Goal: Task Accomplishment & Management: Use online tool/utility

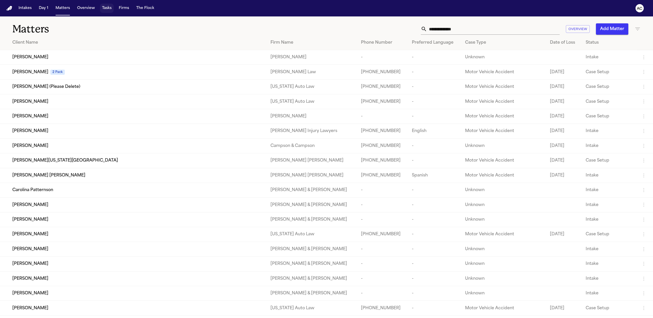
click at [111, 10] on button "Tasks" at bounding box center [107, 8] width 14 height 9
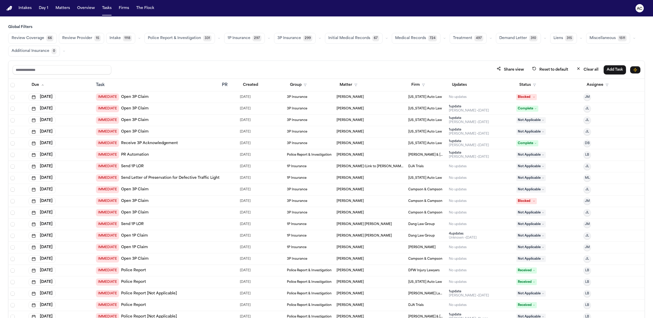
click at [353, 36] on span "Initial Medical Records" at bounding box center [349, 38] width 42 height 5
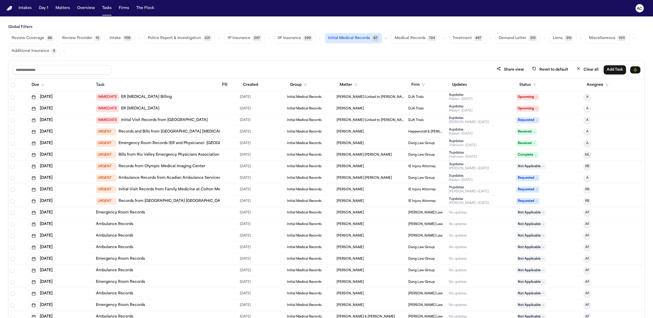
click at [414, 38] on span "Medical Records" at bounding box center [410, 38] width 31 height 5
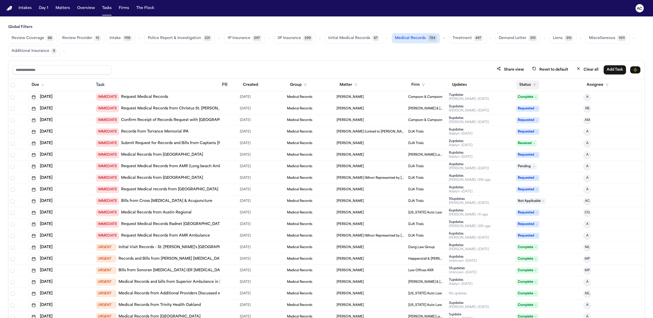
click at [522, 84] on button "Status" at bounding box center [527, 84] width 23 height 9
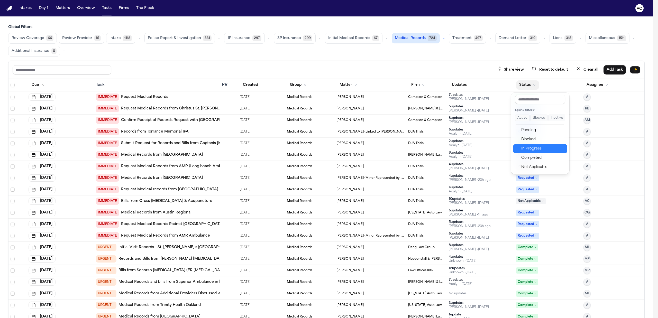
click at [535, 149] on div "In Progress" at bounding box center [543, 149] width 43 height 6
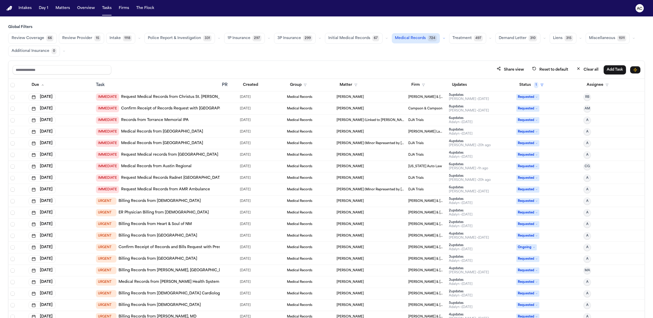
click at [202, 97] on link "Request Medical Records from Christus St. Vincent" at bounding box center [176, 97] width 111 height 5
click at [171, 97] on link "Request Medical Records from Christus St. Vincent" at bounding box center [176, 97] width 111 height 5
click at [159, 157] on link "Request Medical records from Long beach Memorial Hospital" at bounding box center [169, 155] width 97 height 5
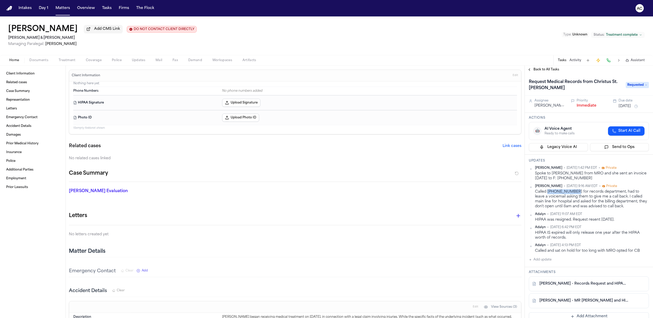
drag, startPoint x: 574, startPoint y: 192, endPoint x: 548, endPoint y: 190, distance: 25.3
click at [548, 190] on div "Called [PHONE_NUMBER] for records department, had to leave a voicemail asking t…" at bounding box center [592, 200] width 114 height 20
copy div "505-913-5320"
click at [39, 57] on button "Documents" at bounding box center [38, 60] width 29 height 6
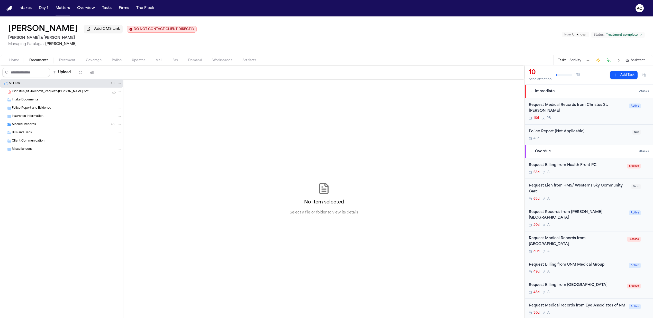
click at [55, 93] on span "Christus_St.-Records_Request-J.Ayala.pdf" at bounding box center [50, 92] width 76 height 4
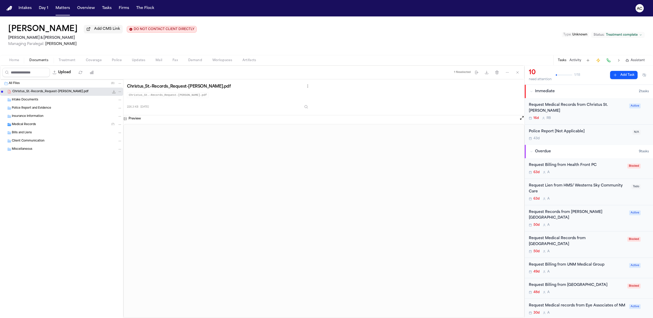
click at [593, 105] on div "Request Medical Records from Christus St. [PERSON_NAME]" at bounding box center [577, 108] width 97 height 12
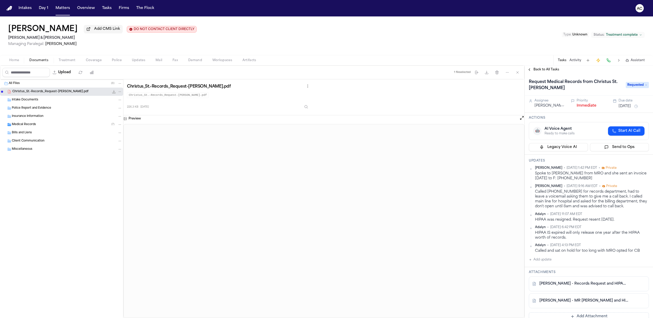
click at [536, 258] on button "Add update" at bounding box center [540, 260] width 23 height 6
click at [552, 267] on textarea "Add your update" at bounding box center [592, 264] width 110 height 10
click at [615, 263] on textarea "**********" at bounding box center [589, 264] width 105 height 10
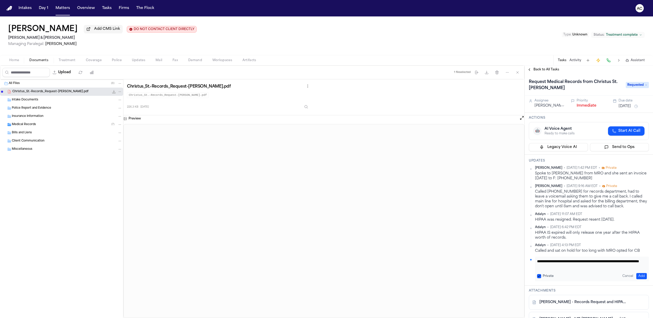
type textarea "**********"
click at [639, 275] on button "Add" at bounding box center [642, 276] width 11 height 6
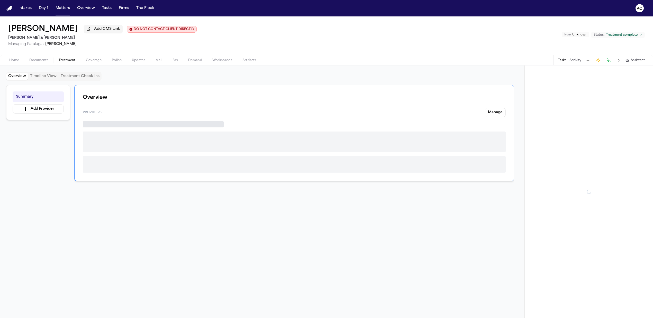
click at [66, 60] on span "Treatment" at bounding box center [67, 60] width 17 height 4
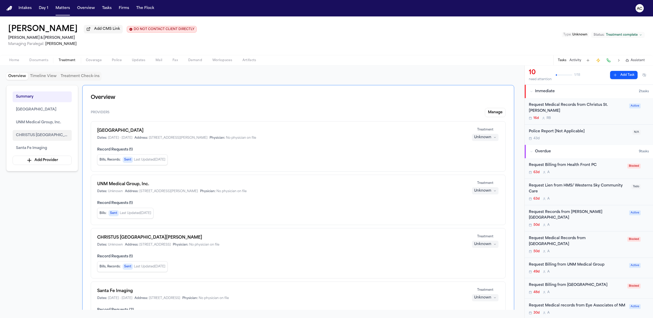
click at [39, 135] on span "CHRISTUS St. Vincent Regional Medical Center" at bounding box center [42, 135] width 52 height 6
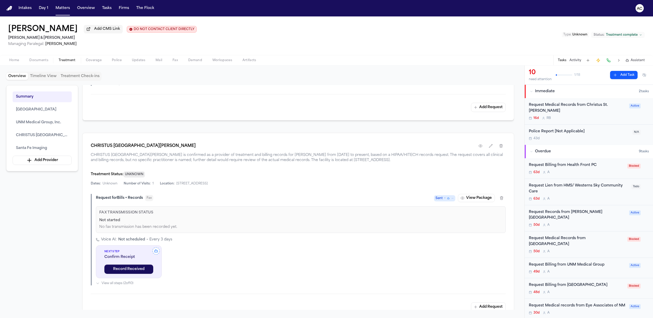
scroll to position [583, 0]
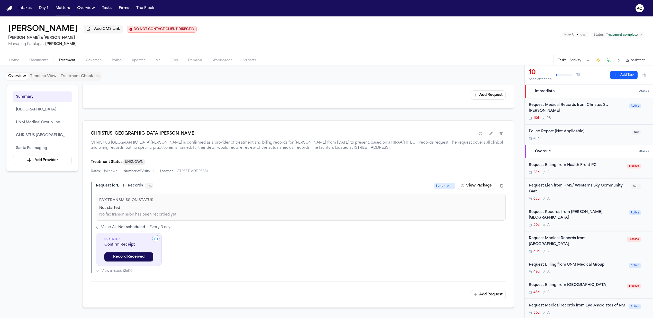
click at [128, 136] on h1 "CHRISTUS St. Vincent Regional Medical Center" at bounding box center [143, 134] width 105 height 6
click at [477, 136] on button "button" at bounding box center [480, 133] width 9 height 9
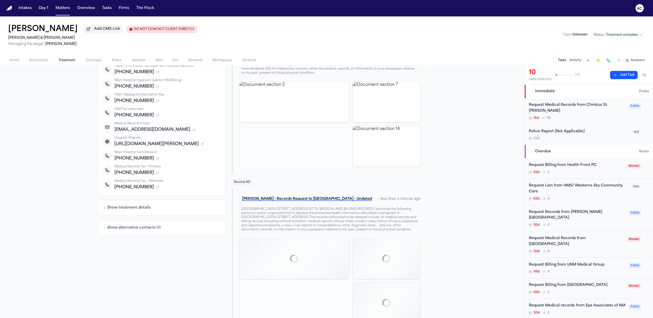
scroll to position [137, 0]
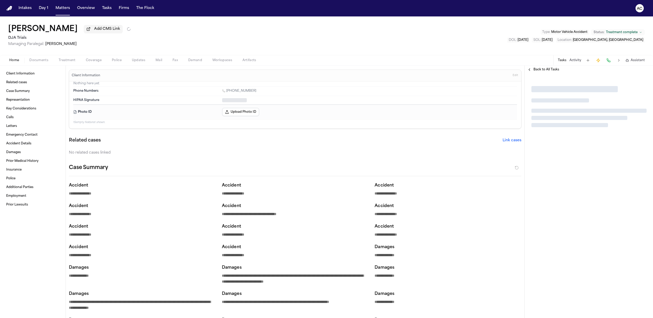
type textarea "*"
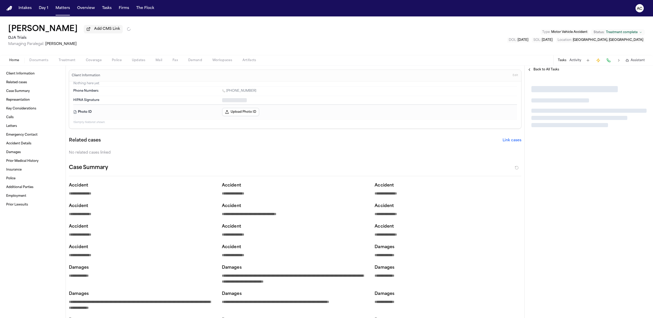
type textarea "*"
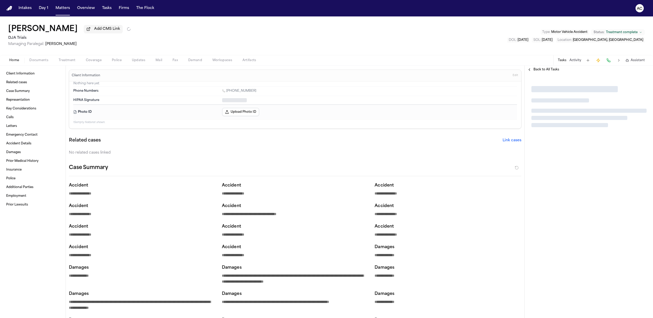
type textarea "*"
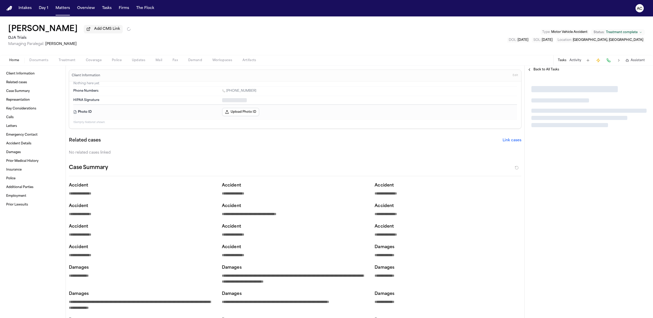
type textarea "*"
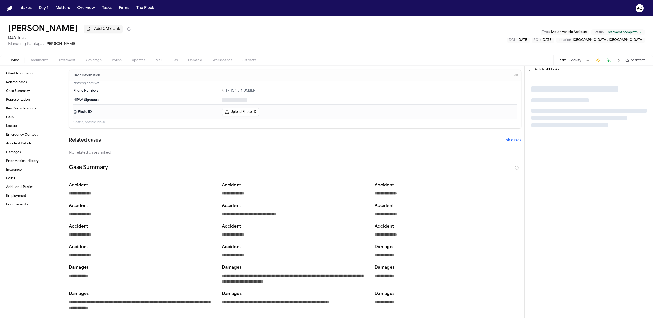
type textarea "*"
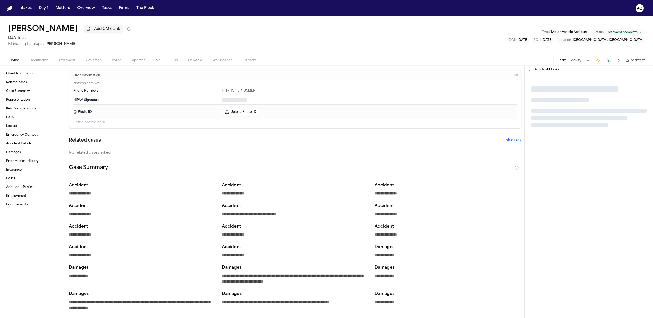
type textarea "*"
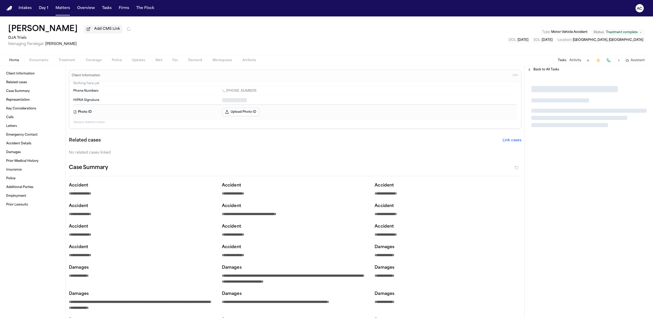
type textarea "*"
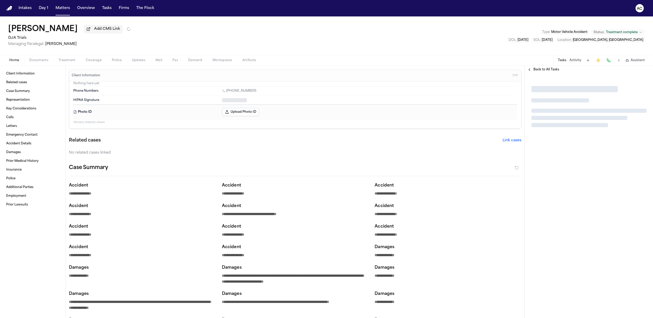
type textarea "*"
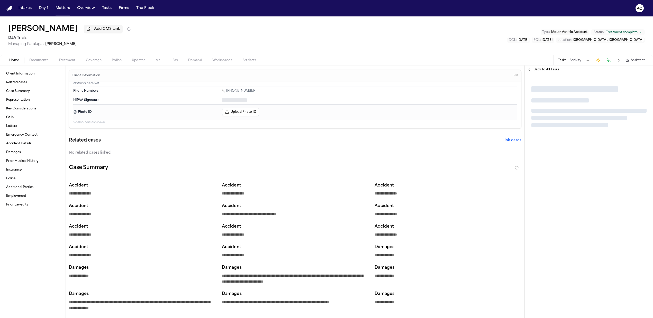
type textarea "*"
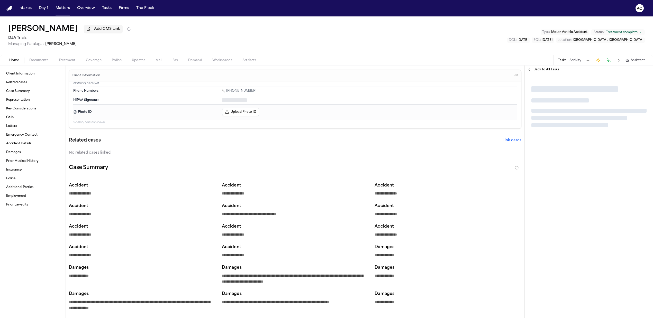
type textarea "*"
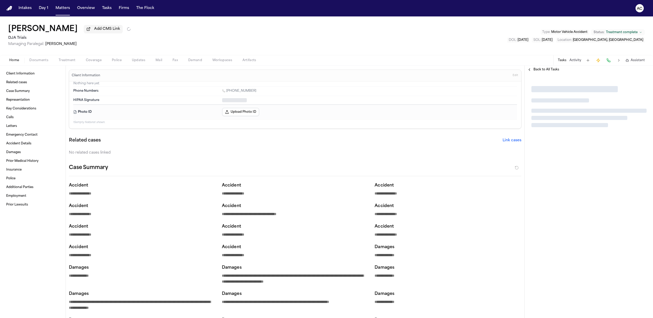
type textarea "*"
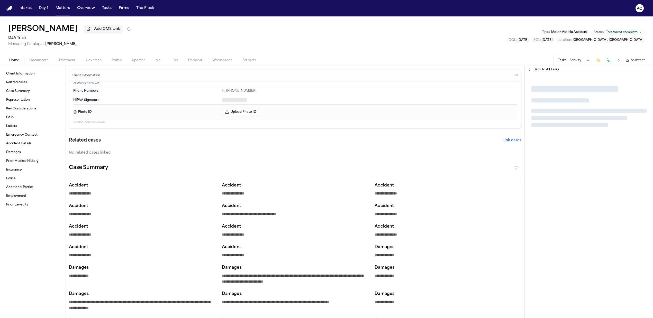
type textarea "*"
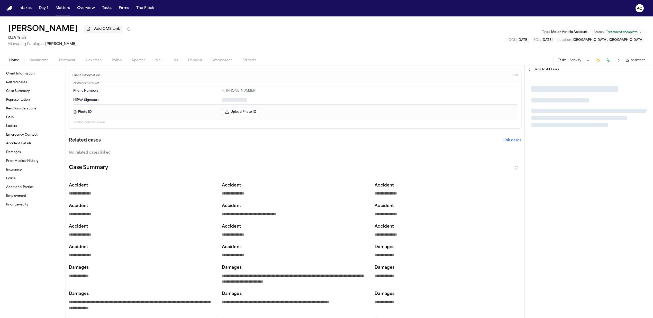
type textarea "*"
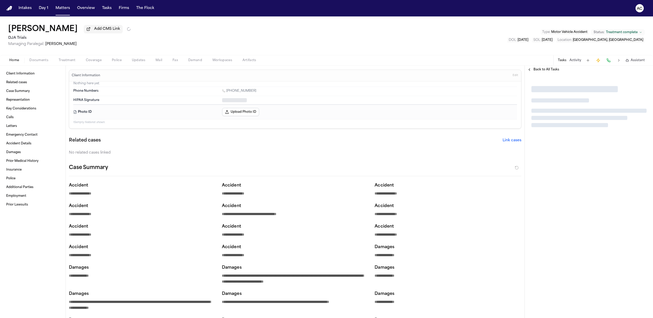
type textarea "*"
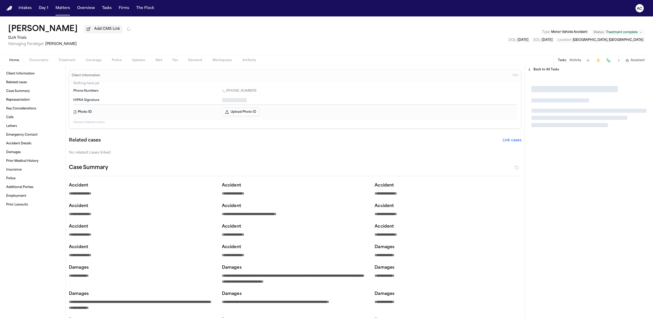
type textarea "*"
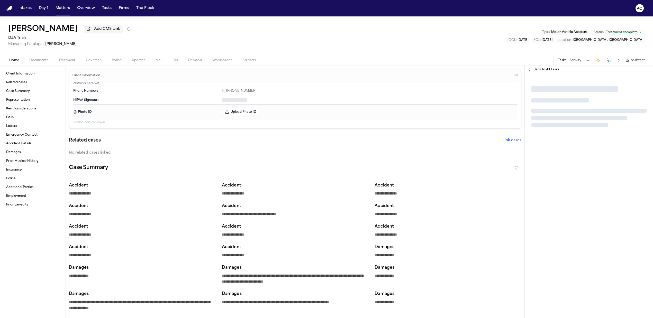
type textarea "*"
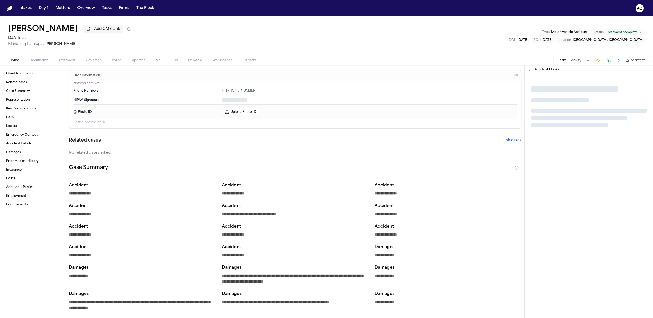
type textarea "*"
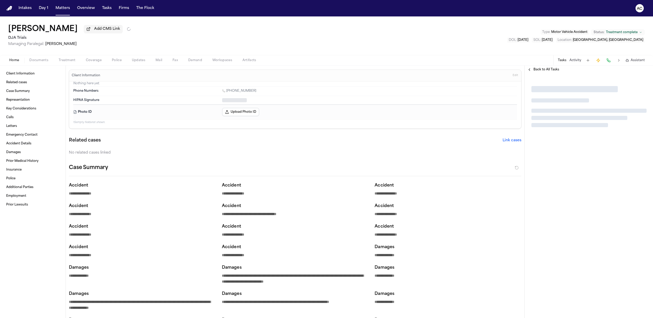
type textarea "*"
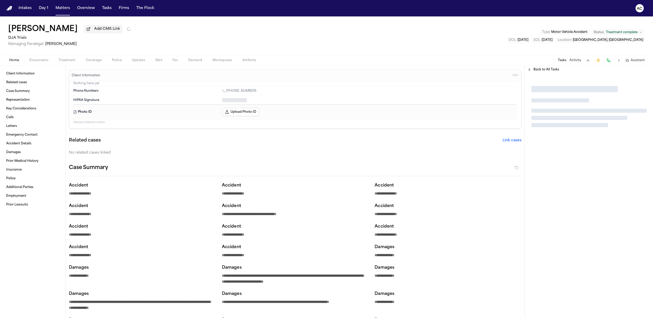
type textarea "*"
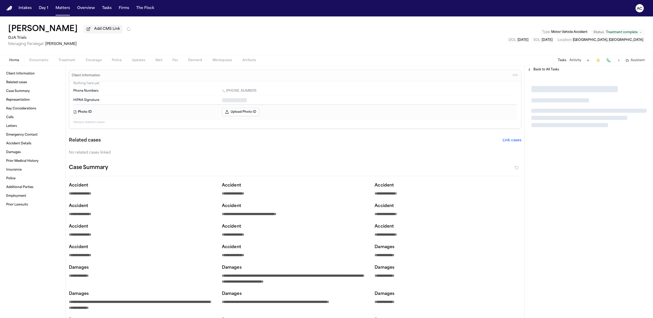
type textarea "*"
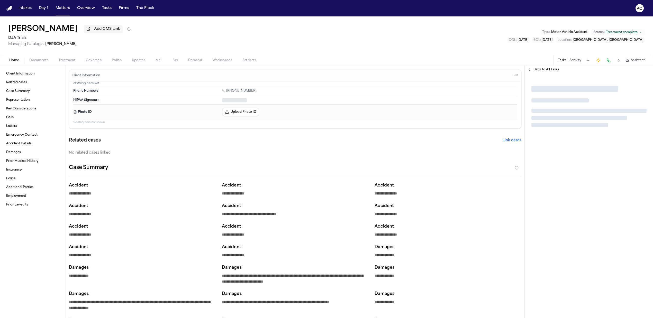
type textarea "*"
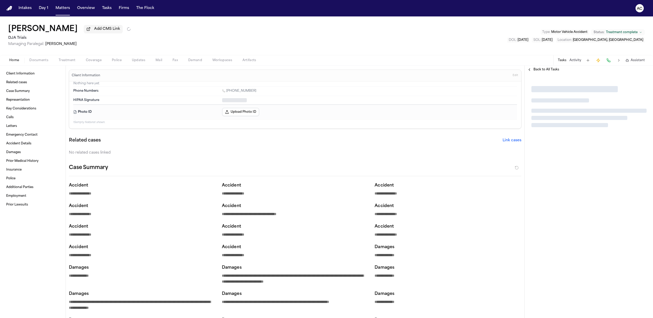
type textarea "*"
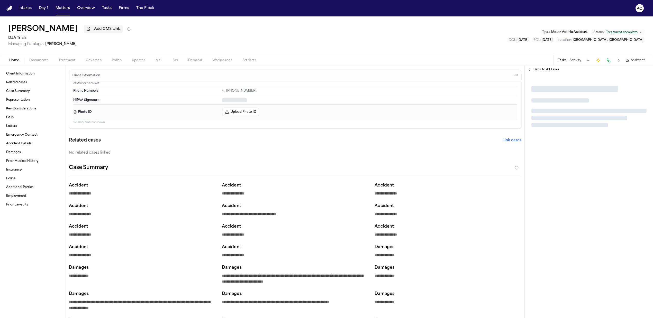
type textarea "*"
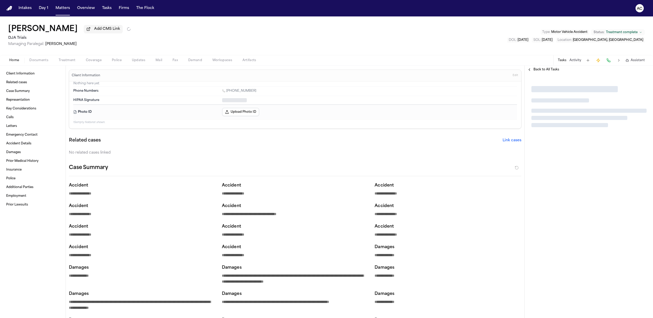
type textarea "*"
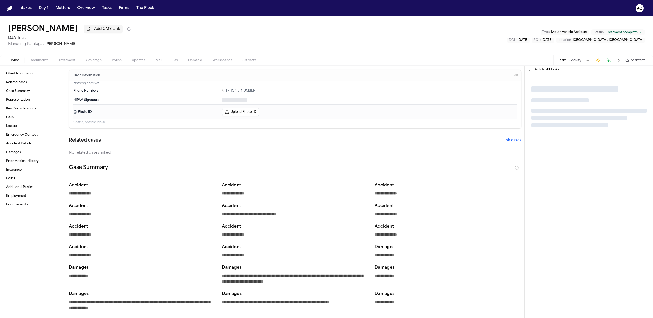
type textarea "*"
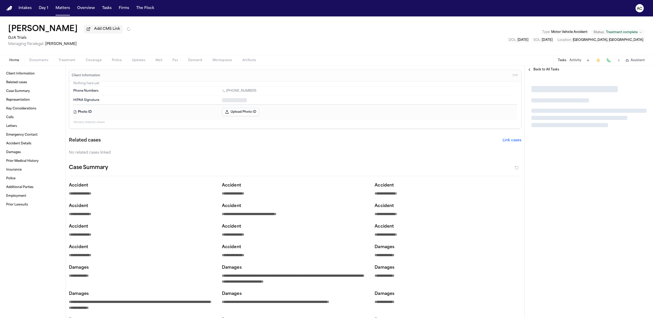
type textarea "*"
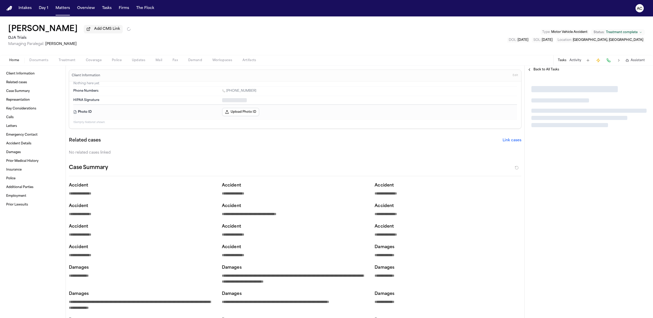
type textarea "*"
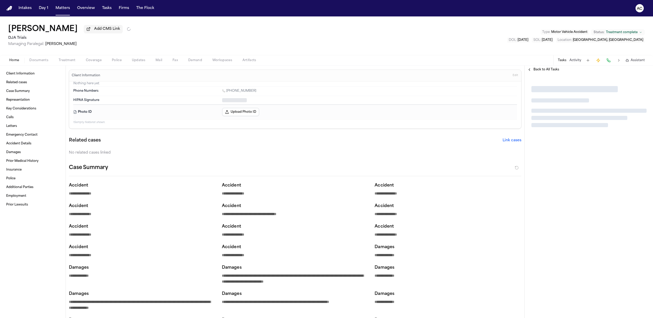
type textarea "*"
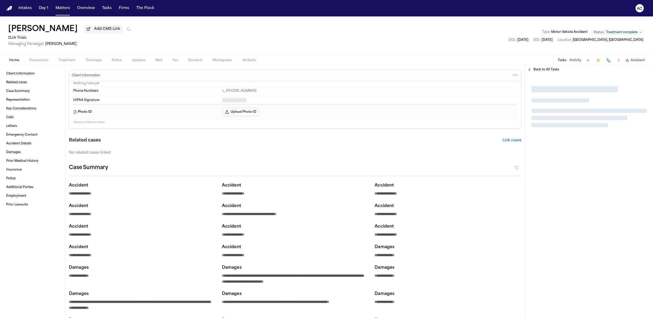
type textarea "*"
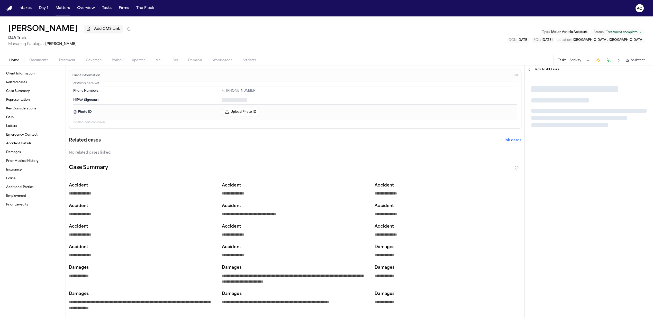
type textarea "*"
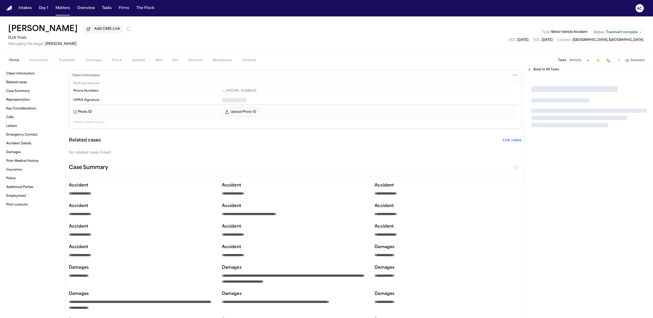
type textarea "*"
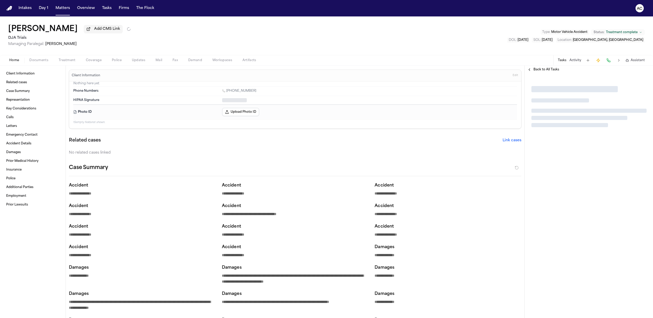
type textarea "*"
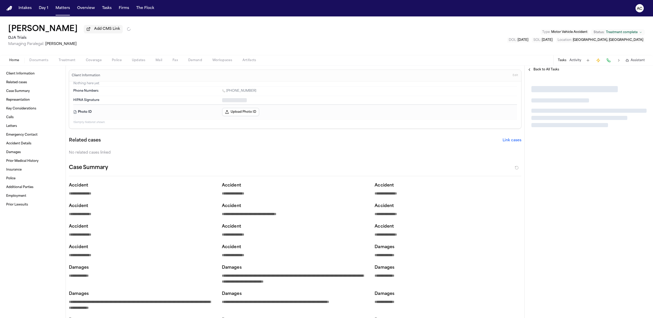
type textarea "*"
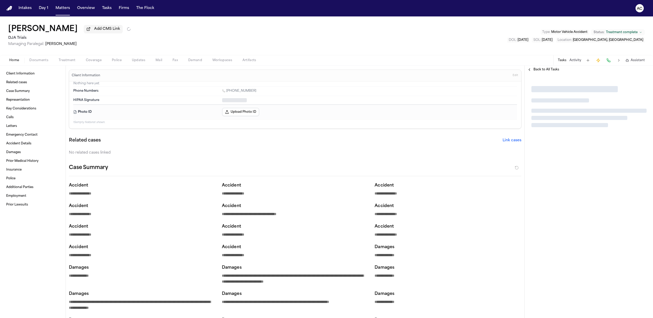
type textarea "*"
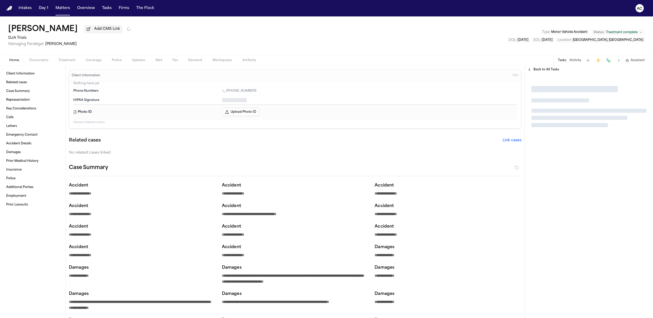
type textarea "*"
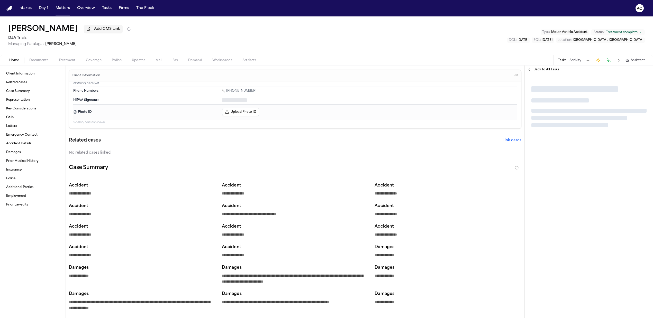
type textarea "*"
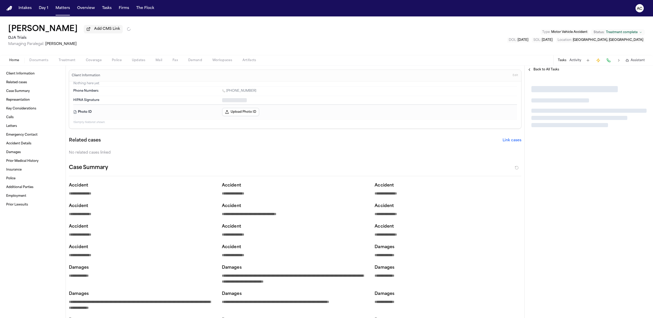
type textarea "*"
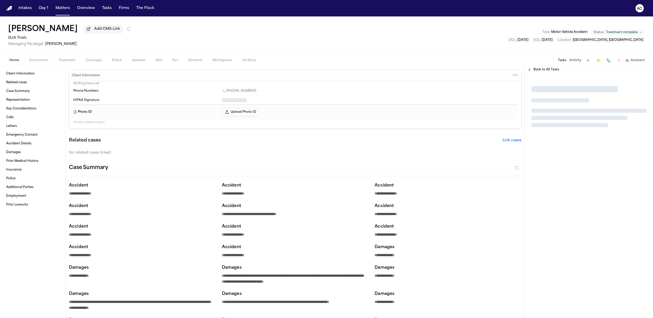
type textarea "*"
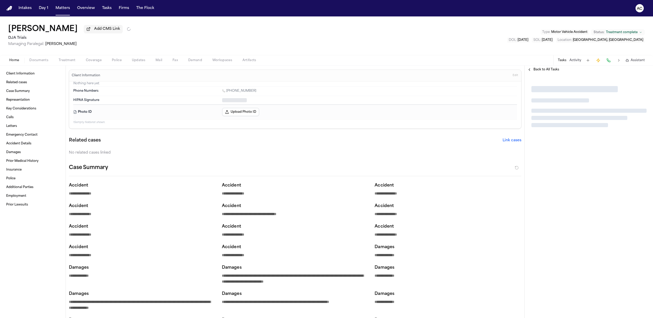
type textarea "*"
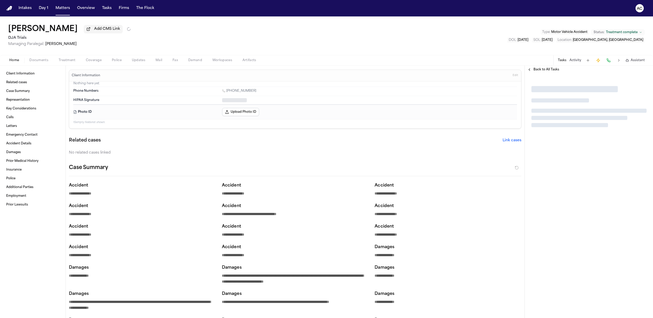
type textarea "*"
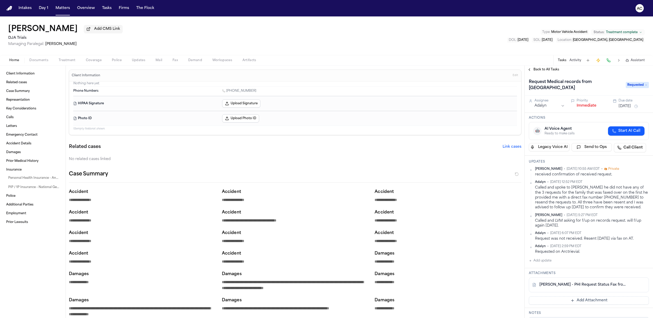
click at [503, 161] on div "No related cases linked" at bounding box center [295, 159] width 453 height 5
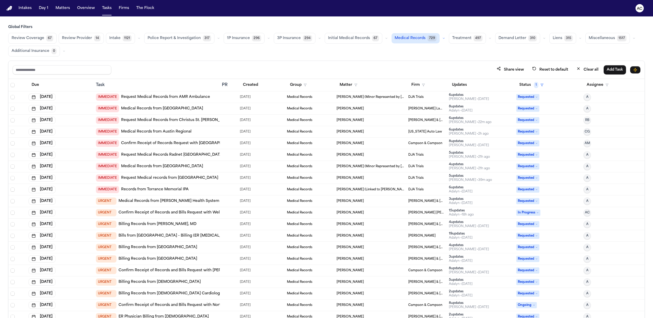
click at [194, 203] on link "Medical Records from [PERSON_NAME] Health System" at bounding box center [169, 201] width 101 height 5
click at [194, 216] on link "Confirm Receipt of Records and Bills Request with Wellstar [PERSON_NAME][GEOGRA…" at bounding box center [210, 212] width 182 height 5
click at [196, 235] on link "Bills from [GEOGRAPHIC_DATA] - Billing (ER [MEDICAL_DATA])" at bounding box center [176, 236] width 115 height 5
click at [169, 248] on link "Billing Records from Presbyterian Hospital" at bounding box center [158, 247] width 79 height 5
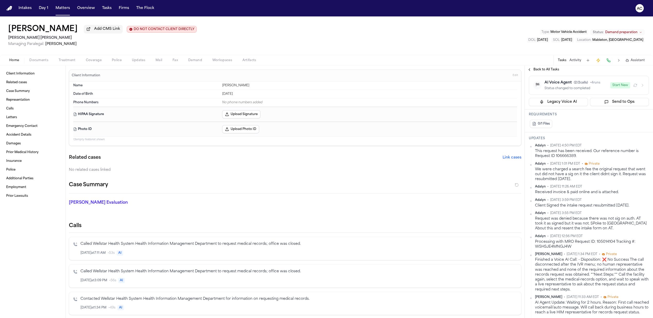
scroll to position [137, 0]
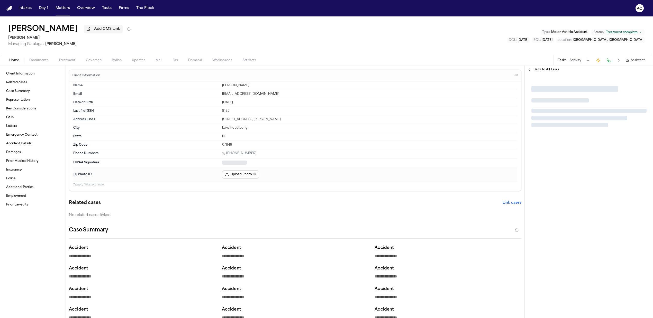
type textarea "*"
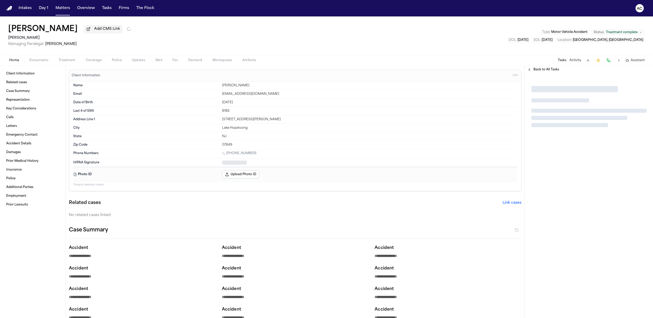
type textarea "*"
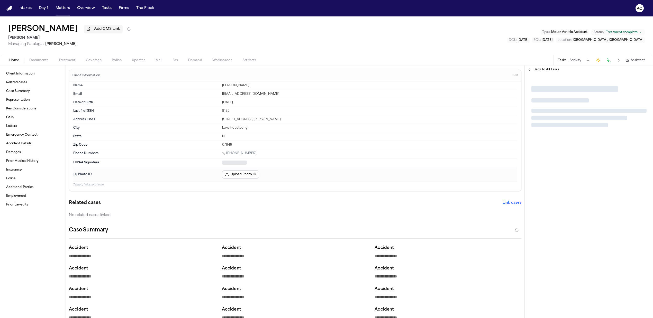
type textarea "*"
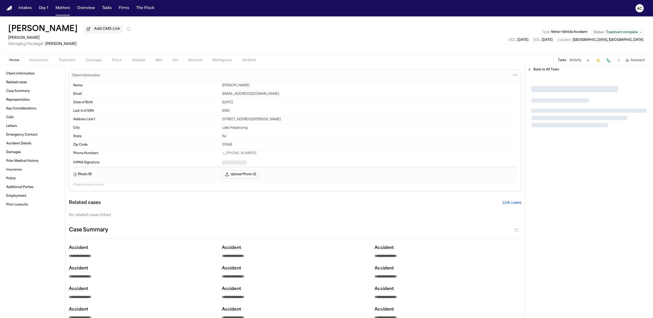
type textarea "*"
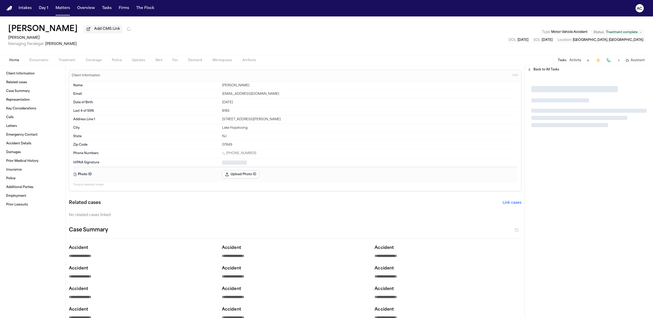
type textarea "*"
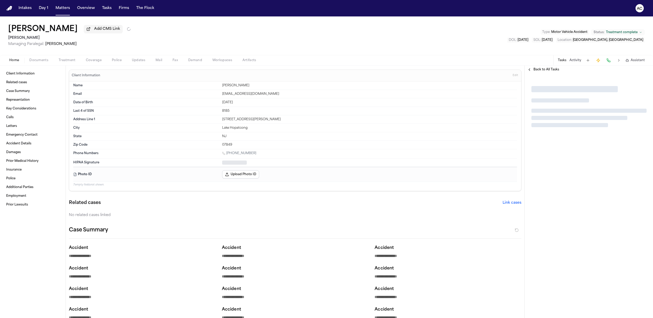
type textarea "*"
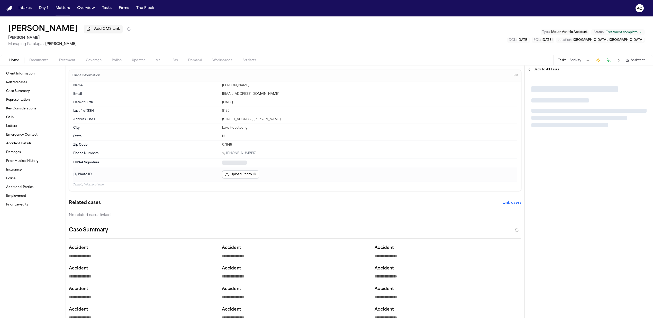
type textarea "*"
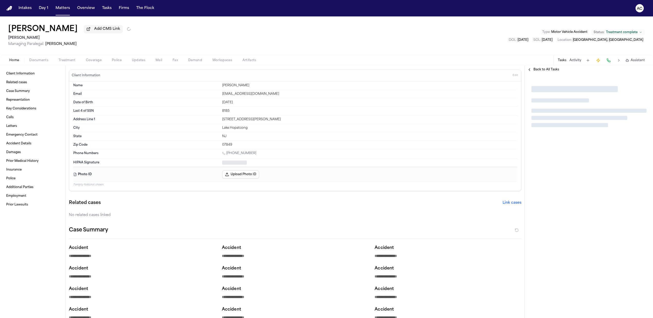
type textarea "*"
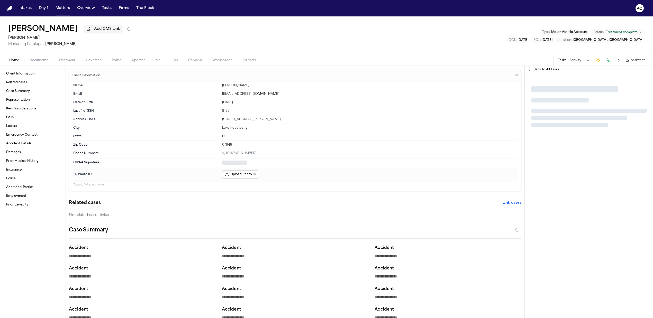
type textarea "*"
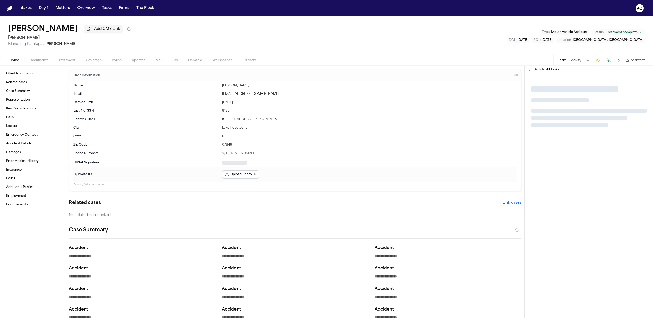
type textarea "*"
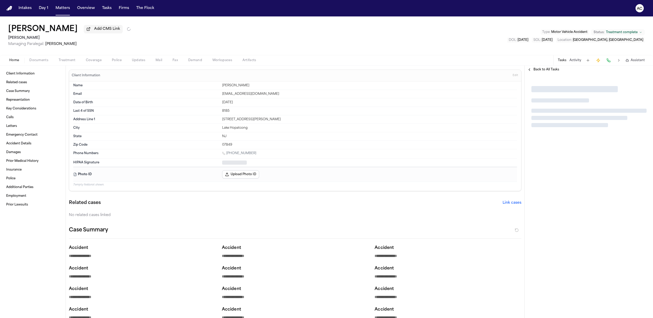
type textarea "*"
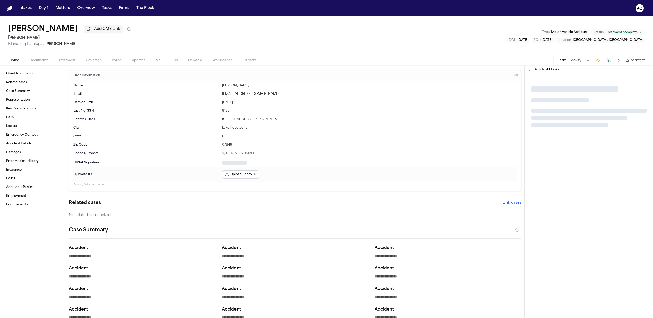
type textarea "*"
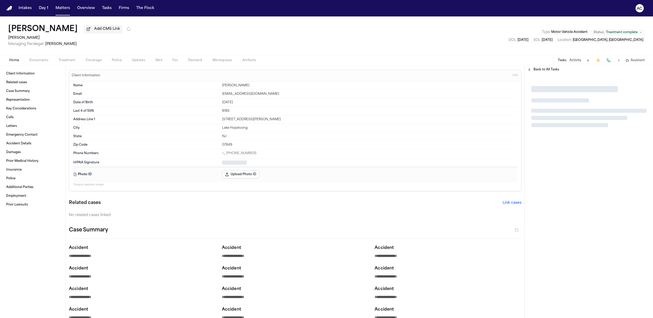
type textarea "*"
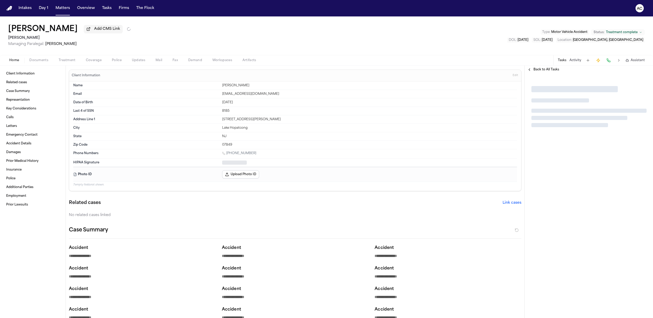
type textarea "*"
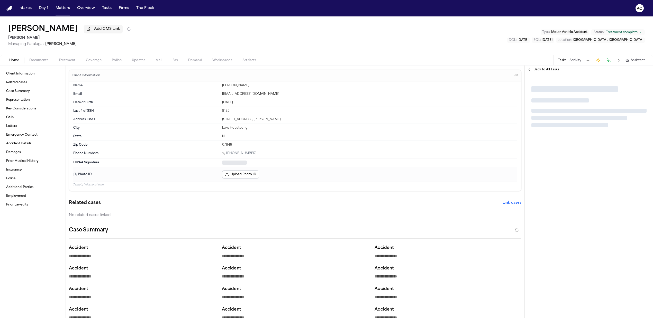
type textarea "*"
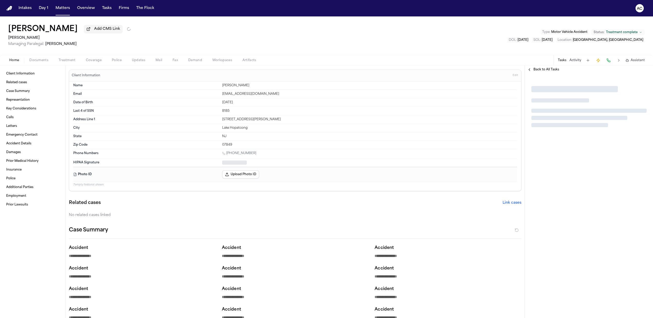
type textarea "*"
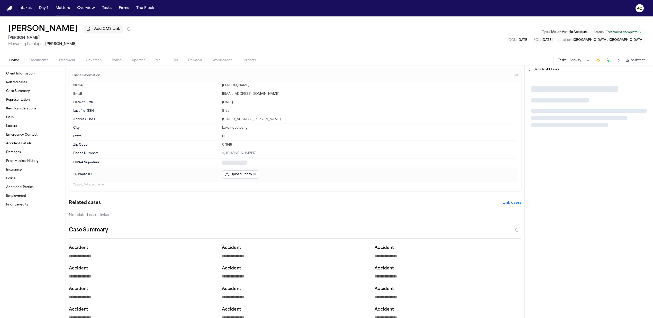
type textarea "*"
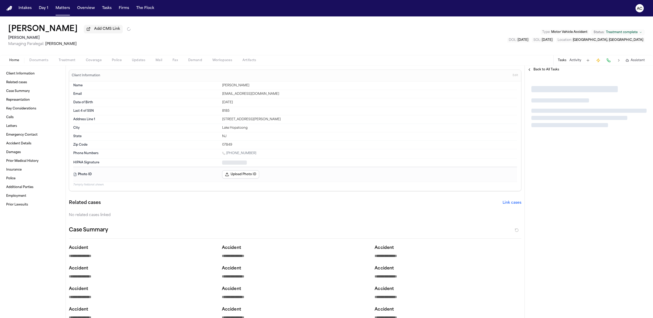
type textarea "*"
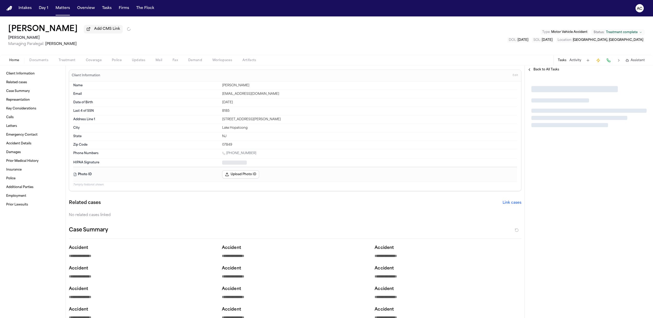
type textarea "*"
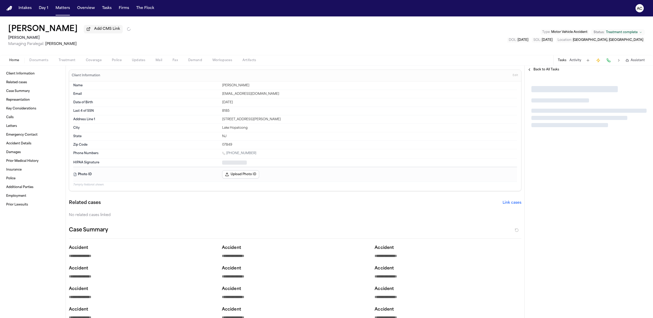
type textarea "*"
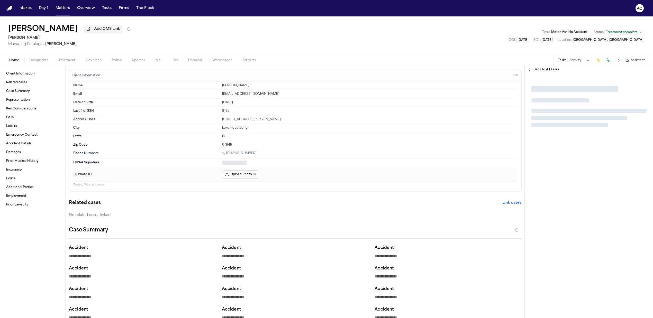
type textarea "*"
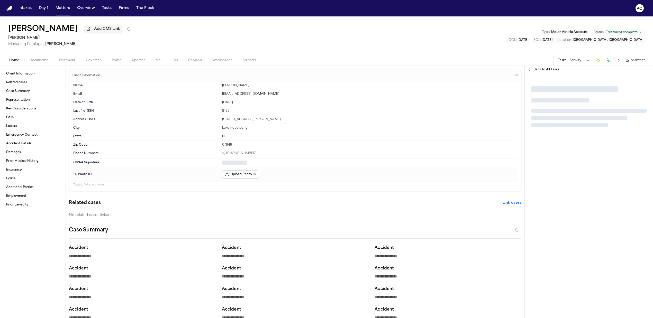
type textarea "*"
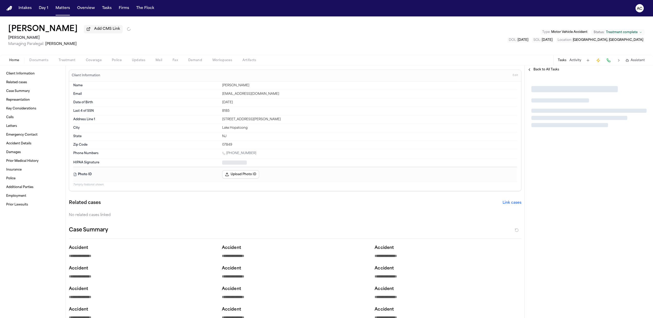
type textarea "*"
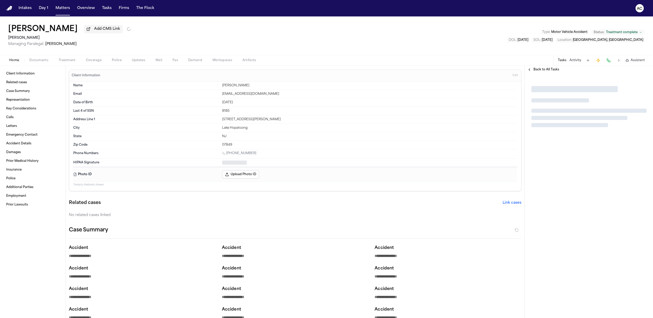
type textarea "*"
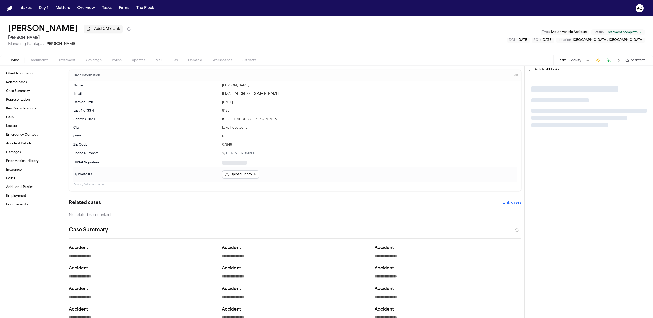
type textarea "*"
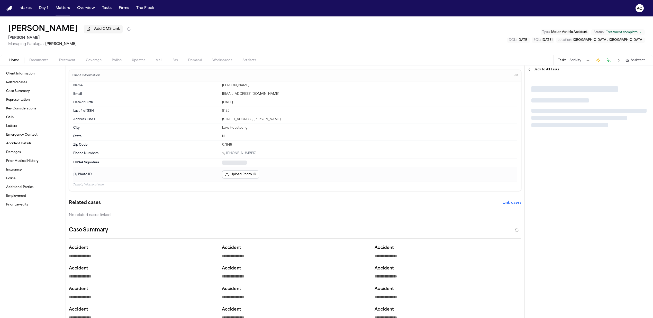
type textarea "*"
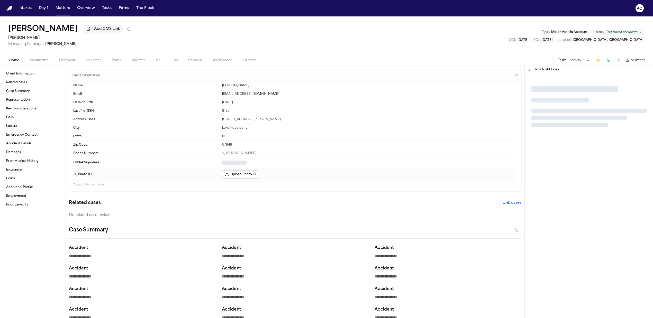
type textarea "*"
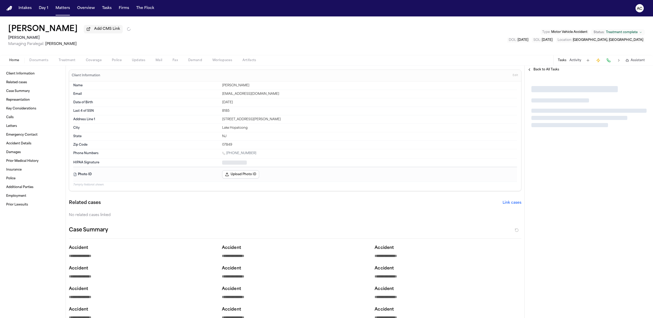
type textarea "*"
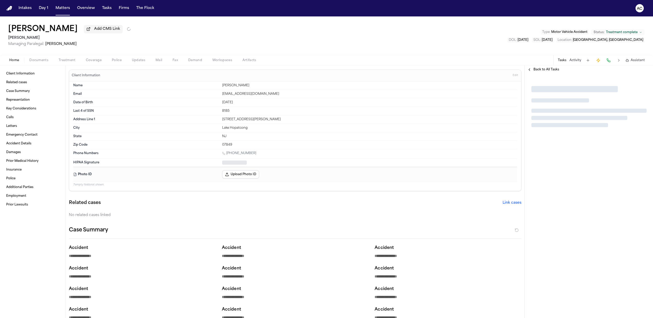
type textarea "*"
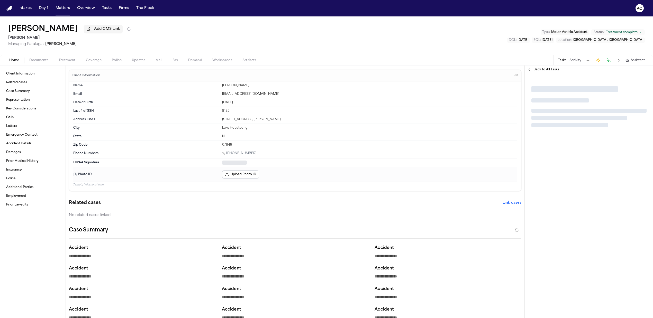
type textarea "*"
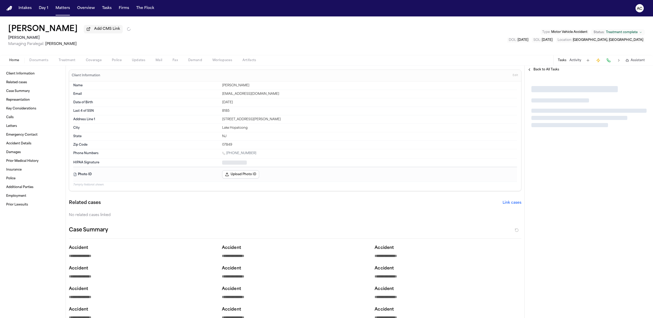
type textarea "*"
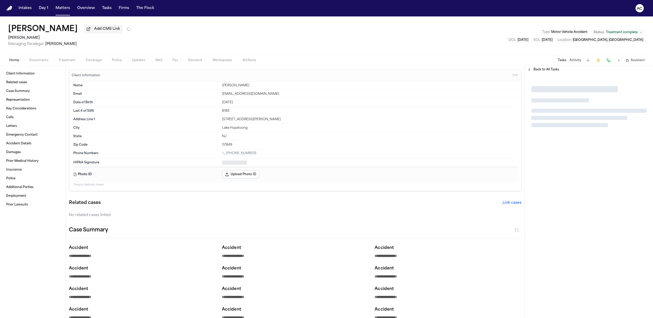
type textarea "*"
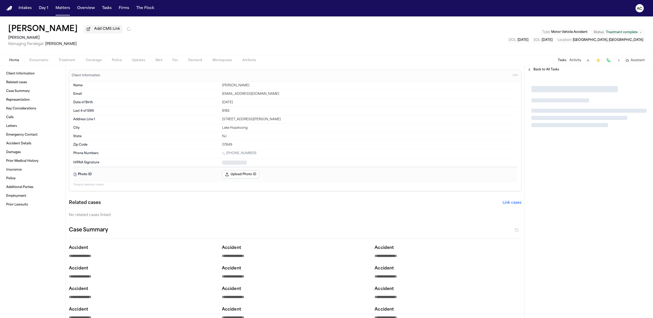
type textarea "*"
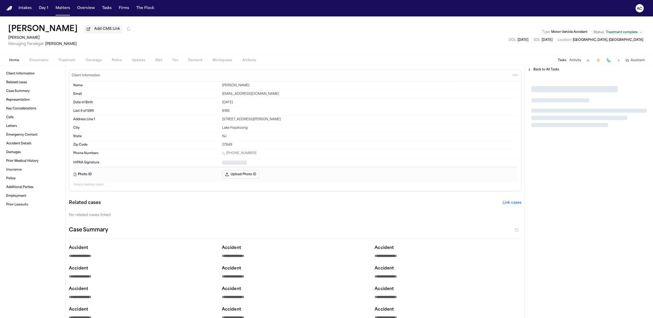
type textarea "*"
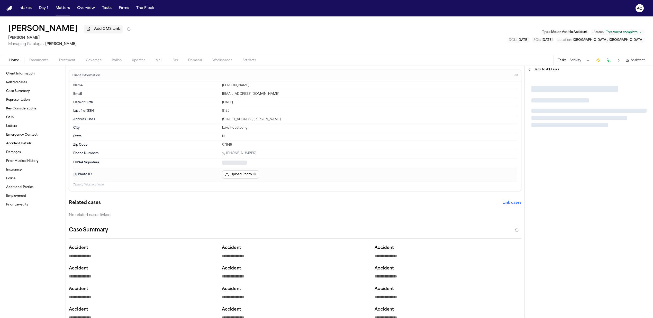
type textarea "*"
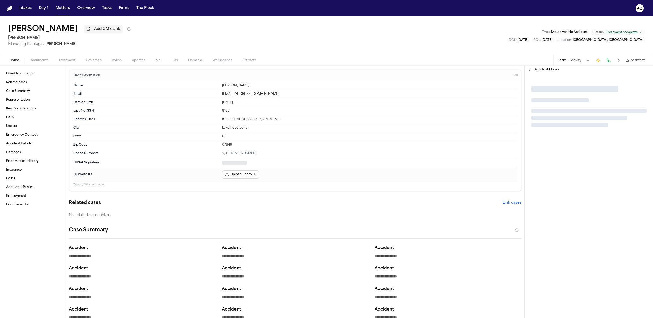
type textarea "*"
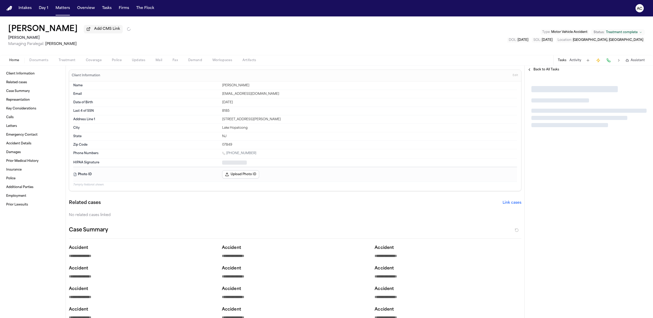
type textarea "*"
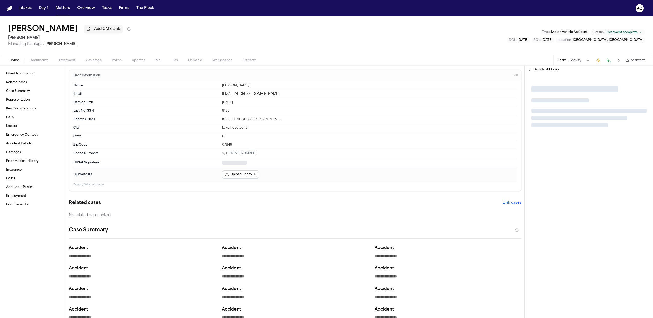
type textarea "*"
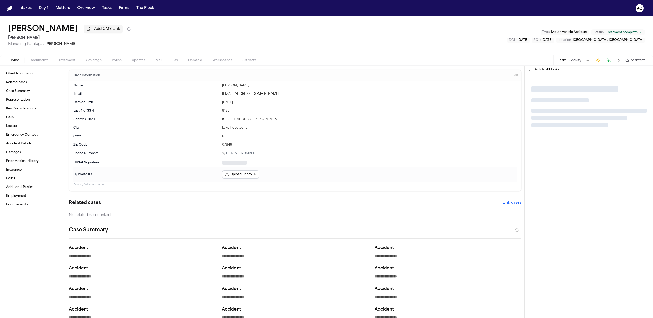
type textarea "*"
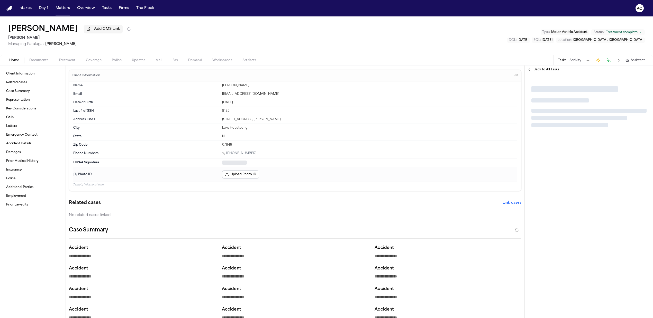
type textarea "*"
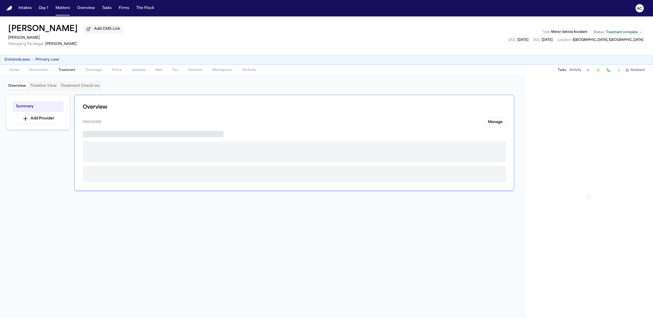
click at [60, 71] on span "Treatment" at bounding box center [67, 70] width 17 height 4
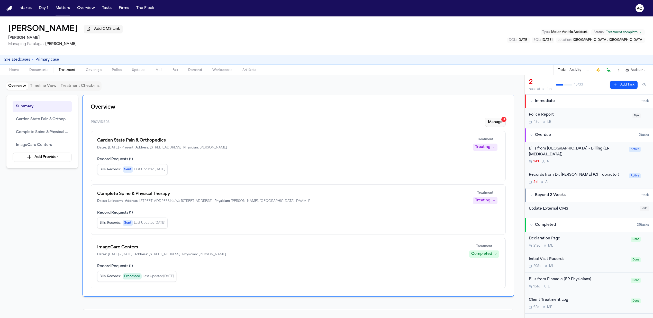
click at [496, 123] on button "Manage 9" at bounding box center [495, 122] width 21 height 9
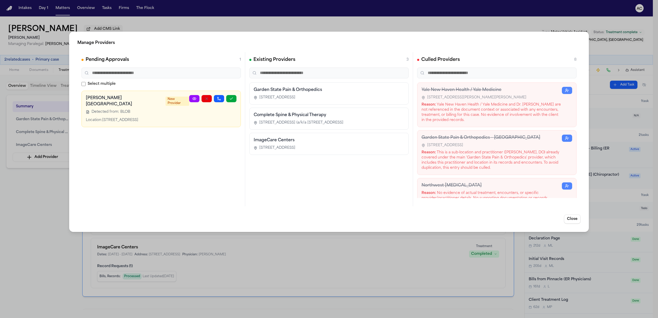
click at [211, 289] on div "Manage Providers Pending Approvals 1 Select multiple Clifton Surgery Center New…" at bounding box center [329, 159] width 658 height 318
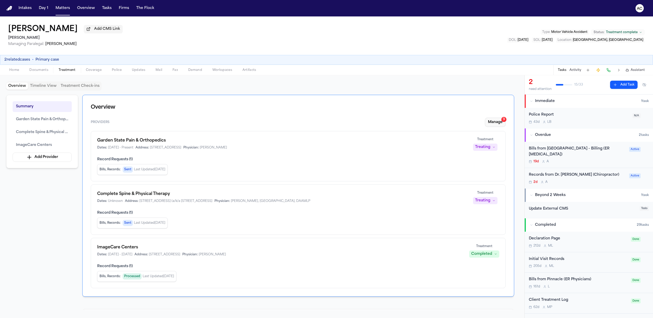
click at [497, 120] on button "Manage 9" at bounding box center [495, 122] width 21 height 9
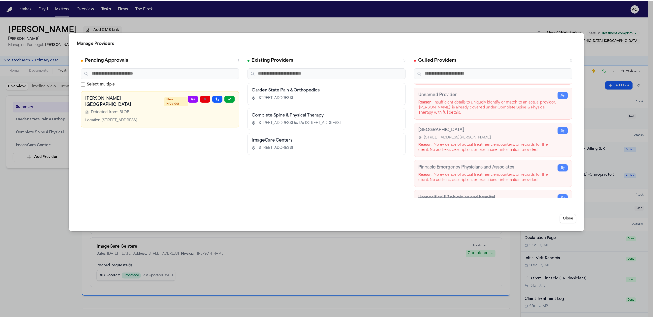
scroll to position [171, 0]
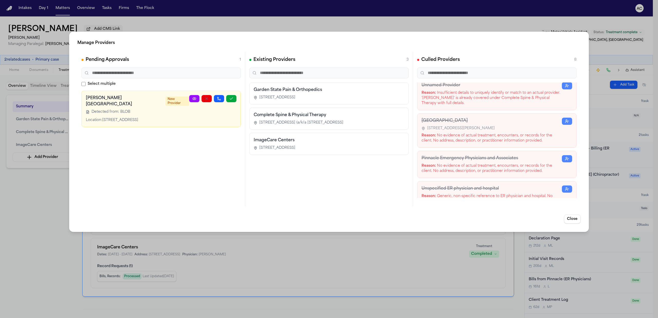
click at [374, 257] on div "Manage Providers Pending Approvals 1 Select multiple Clifton Surgery Center New…" at bounding box center [329, 159] width 658 height 318
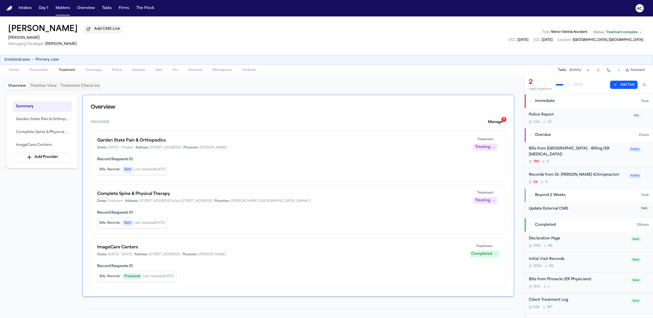
click at [542, 151] on div "Bills from St. Clare’s Hospital - Billing (ER Radiology)" at bounding box center [577, 152] width 97 height 12
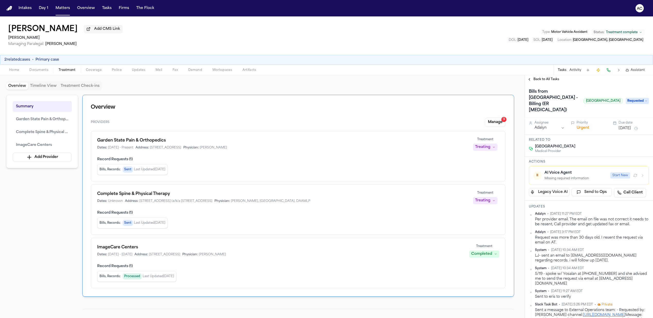
click at [641, 176] on icon "button" at bounding box center [643, 176] width 4 height 4
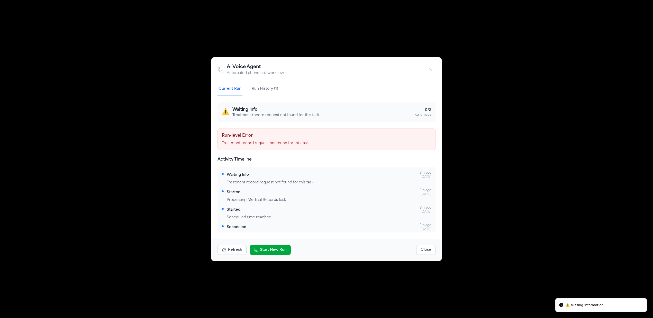
click at [252, 142] on p "Treatment record request not found for this task" at bounding box center [326, 143] width 209 height 5
click at [271, 85] on button "Run History (1)" at bounding box center [265, 89] width 29 height 14
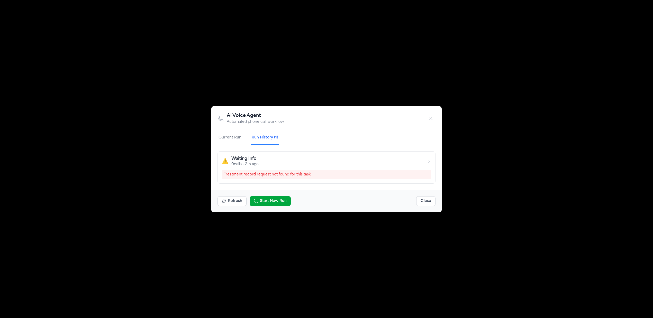
click at [230, 138] on button "Current Run" at bounding box center [230, 138] width 25 height 14
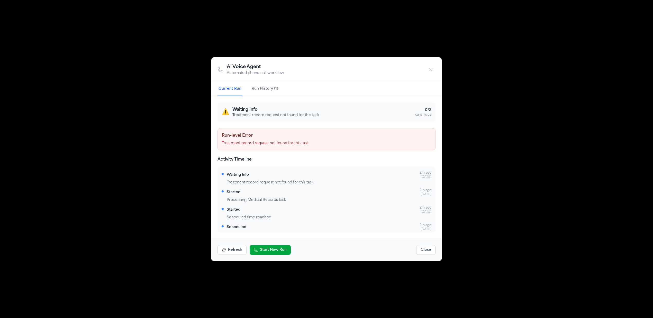
click at [424, 254] on button "Close" at bounding box center [425, 250] width 19 height 10
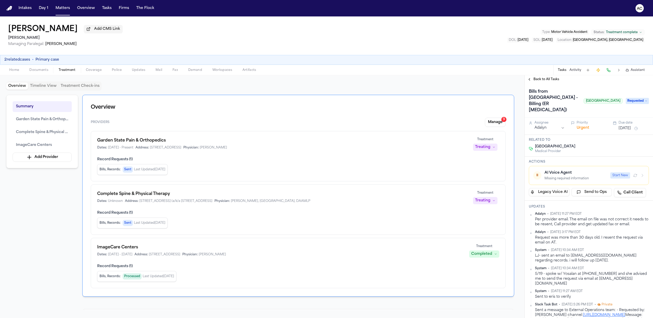
click at [46, 70] on span "Documents" at bounding box center [38, 70] width 19 height 4
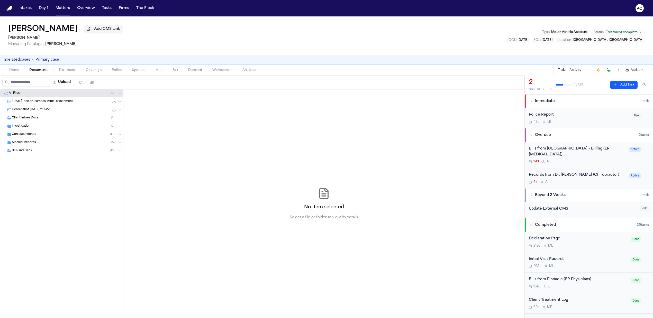
click at [66, 71] on span "Treatment" at bounding box center [67, 70] width 17 height 4
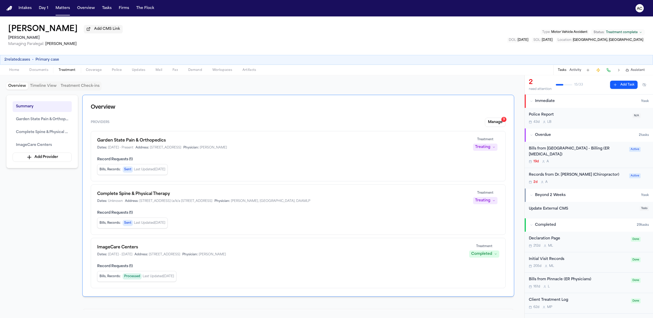
click at [584, 148] on div "Bills from St. Clare’s Hospital - Billing (ER Radiology)" at bounding box center [577, 152] width 97 height 12
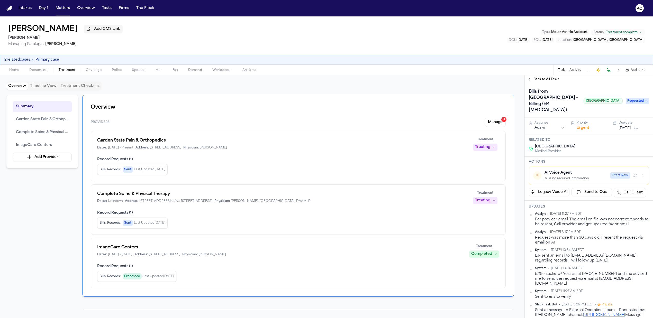
click at [611, 176] on button "Start New" at bounding box center [621, 176] width 20 height 6
drag, startPoint x: 604, startPoint y: 276, endPoint x: 583, endPoint y: 273, distance: 22.0
click at [583, 273] on div "5/19 - spoke w/ Yosalan at (973) 241-4844 and she advised me to send the reques…" at bounding box center [592, 279] width 114 height 15
copy div "(973) 241-4844"
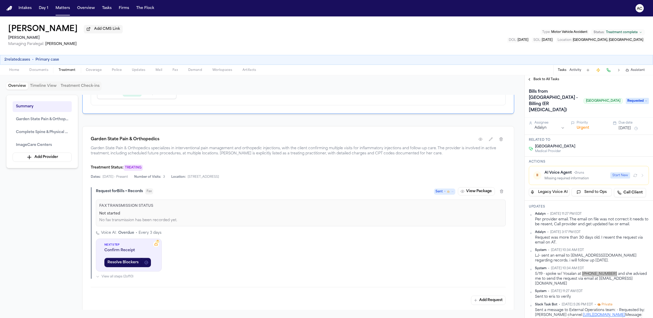
scroll to position [206, 0]
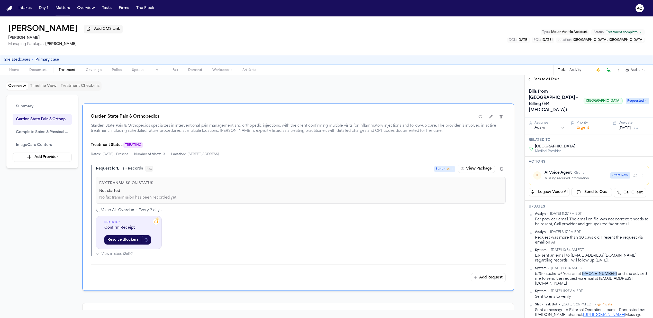
click at [13, 70] on span "Home" at bounding box center [14, 70] width 10 height 4
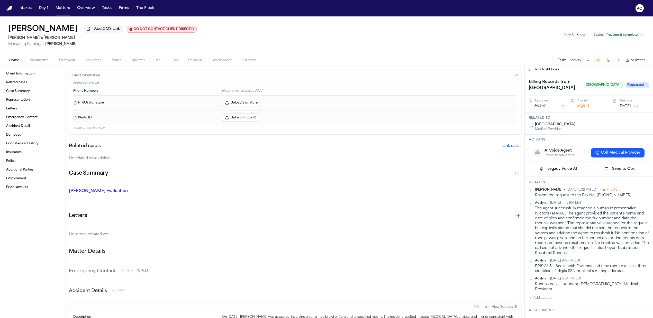
click at [618, 152] on span "Call Medical Provider" at bounding box center [620, 152] width 39 height 5
click at [639, 153] on button "⏸ AI Voice Agent Missing required information Start New" at bounding box center [589, 153] width 120 height 19
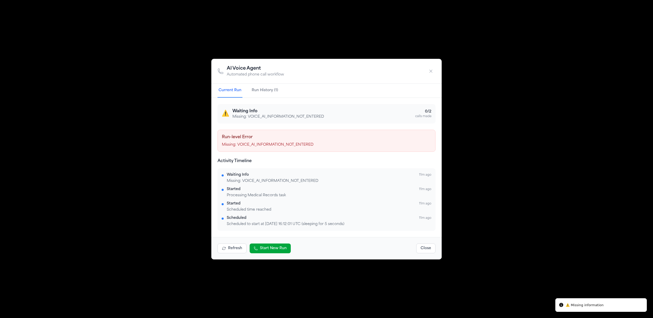
click at [149, 166] on div "AI Voice Agent Automated phone call workflow Current Run Run History (1) ⚠️ Wai…" at bounding box center [326, 159] width 653 height 318
click at [434, 73] on button "button" at bounding box center [430, 71] width 9 height 9
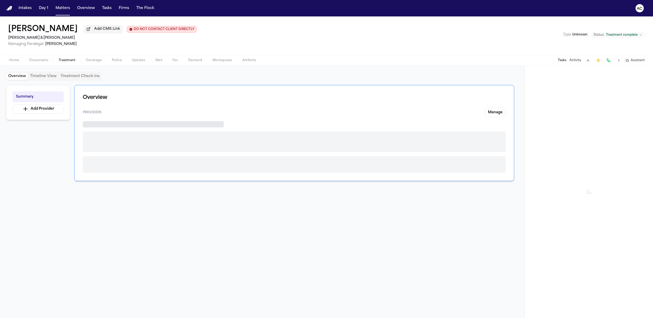
click at [65, 62] on button "Treatment" at bounding box center [66, 60] width 27 height 6
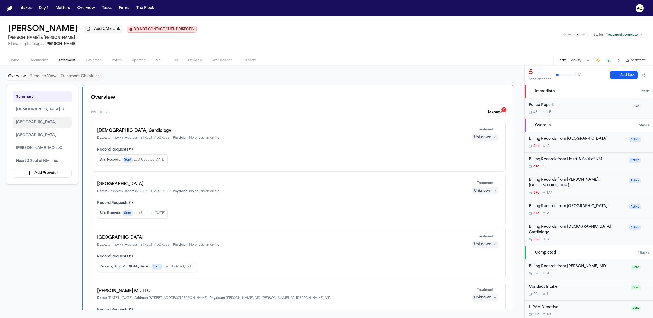
click at [36, 122] on span "Presbyterian Hospital" at bounding box center [36, 123] width 40 height 6
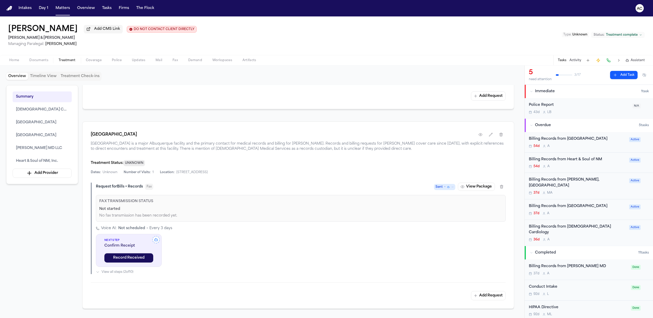
scroll to position [480, 0]
click at [477, 190] on button "View Package" at bounding box center [476, 187] width 37 height 8
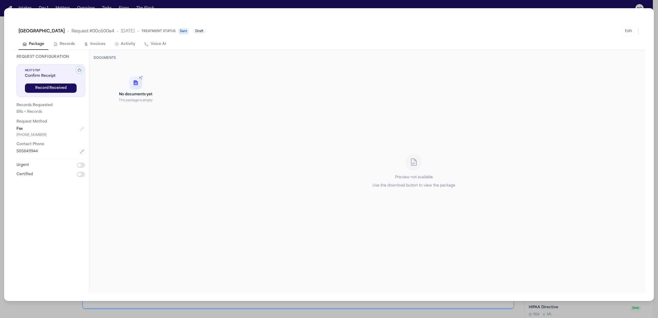
click at [157, 42] on button "Voice AI" at bounding box center [155, 44] width 30 height 11
select select "***"
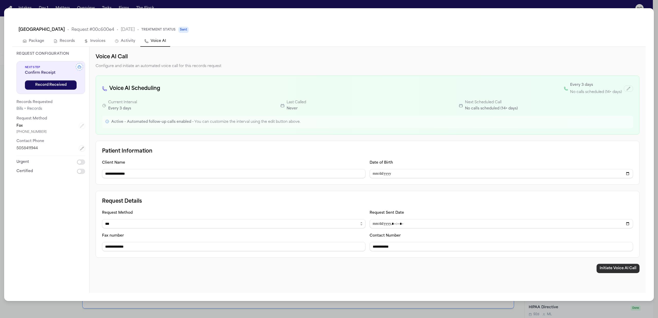
click at [613, 267] on button "Initiate Voice AI Call" at bounding box center [618, 268] width 43 height 9
type input "**********"
click at [407, 2] on div "**********" at bounding box center [329, 159] width 658 height 318
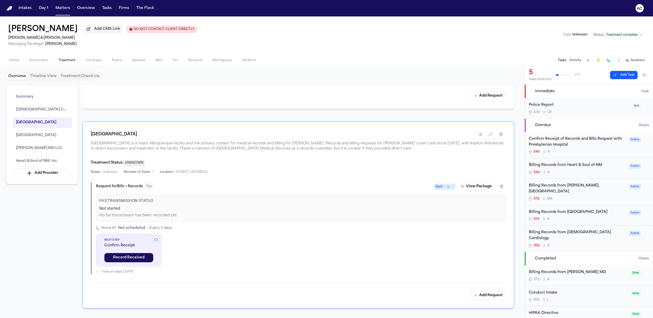
click at [320, 22] on div "Andres Martinez Add CMS Link DO NOT CONTACT CLIENT DIRECTLY DO NOT CONTACT Coll…" at bounding box center [326, 35] width 653 height 39
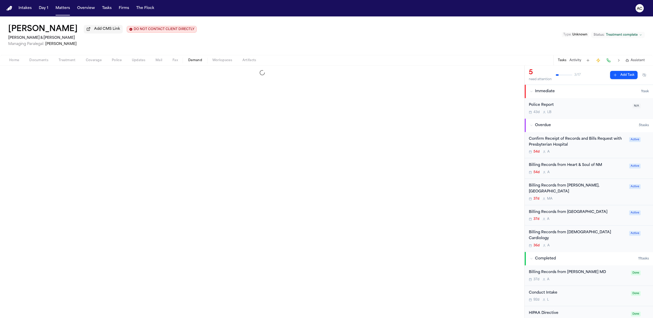
click at [193, 58] on button "Demand" at bounding box center [195, 60] width 24 height 6
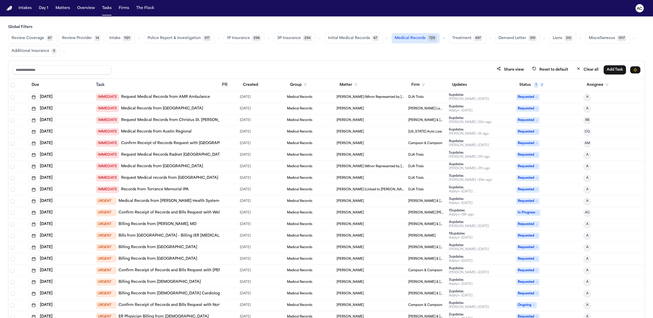
click at [172, 238] on link "Bills from [GEOGRAPHIC_DATA] - Billing (ER [MEDICAL_DATA])" at bounding box center [176, 236] width 115 height 5
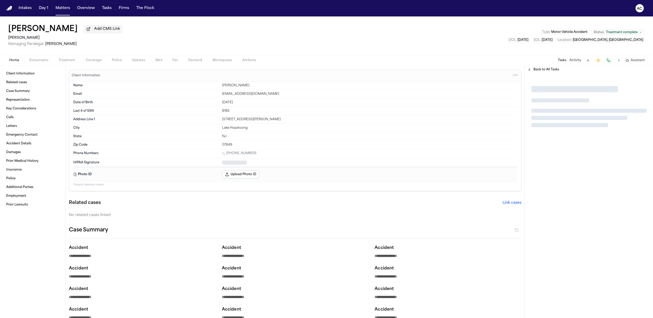
type textarea "*"
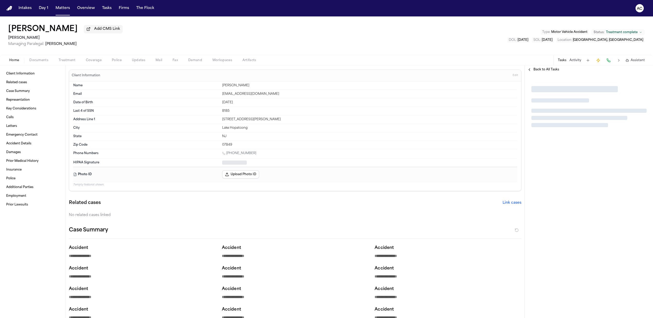
type textarea "*"
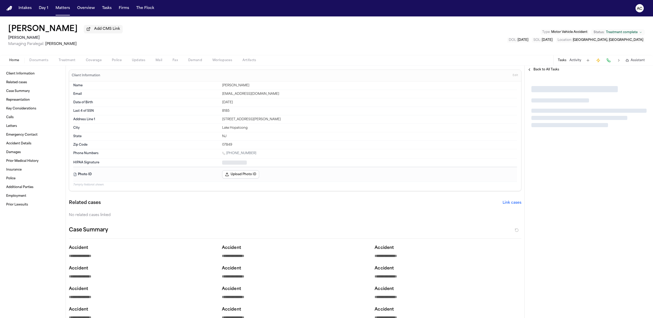
type textarea "*"
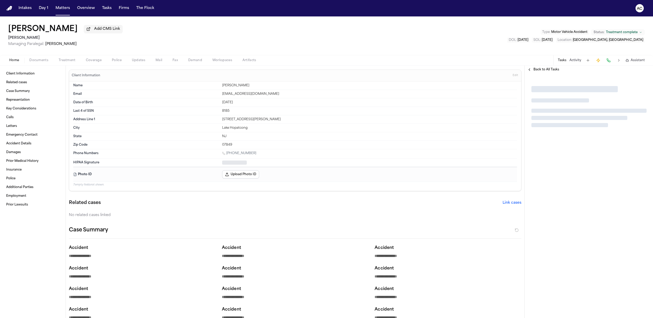
type textarea "*"
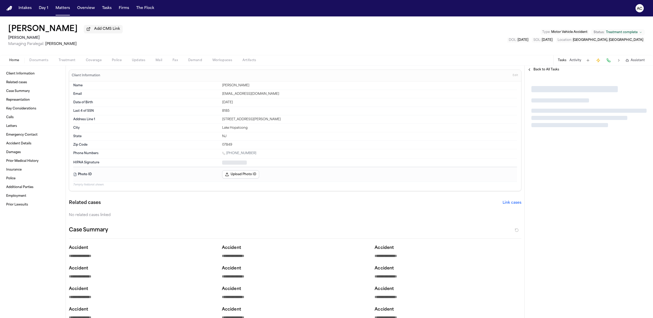
type textarea "*"
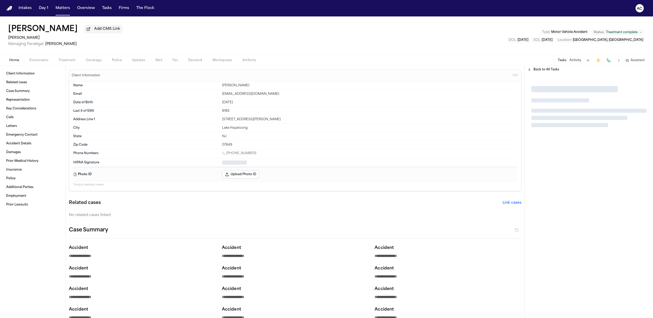
type textarea "*"
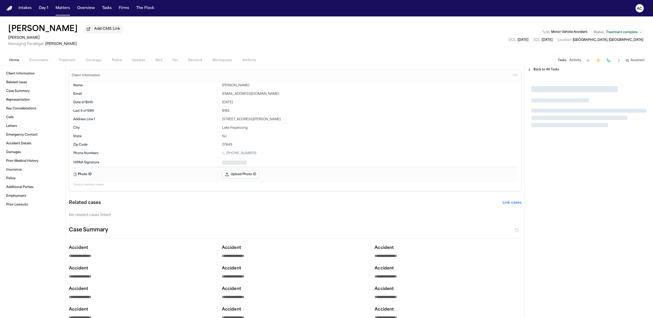
type textarea "*"
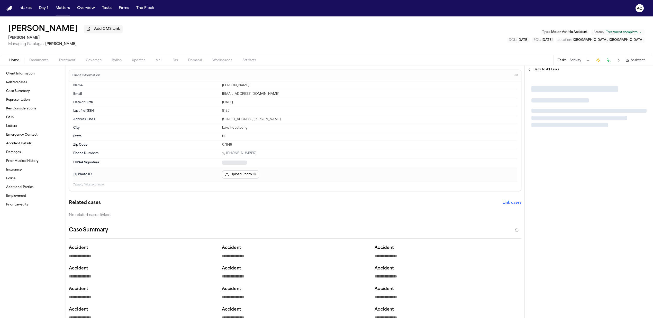
type textarea "*"
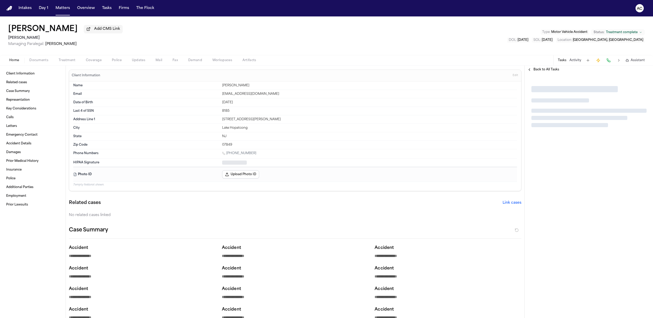
type textarea "*"
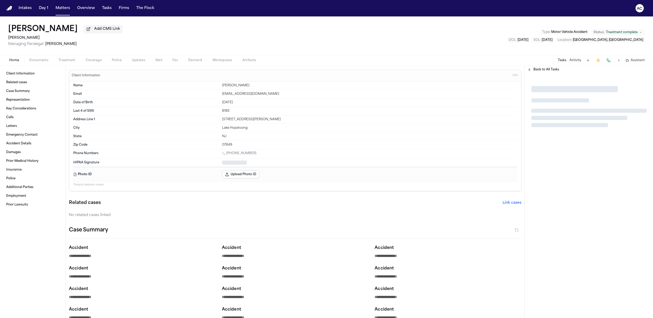
type textarea "*"
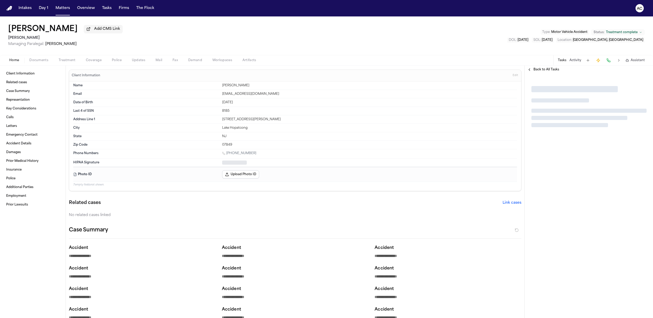
type textarea "*"
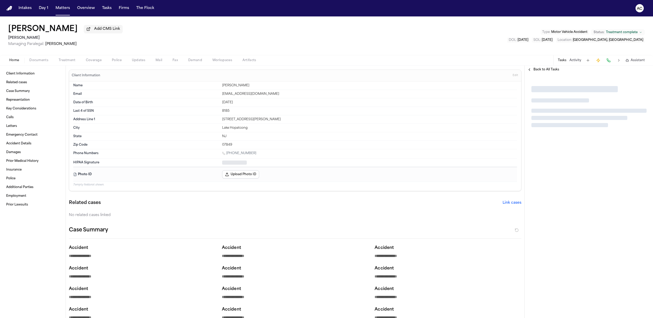
type textarea "*"
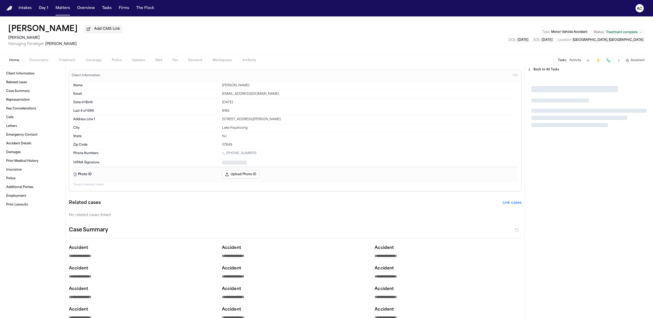
type textarea "*"
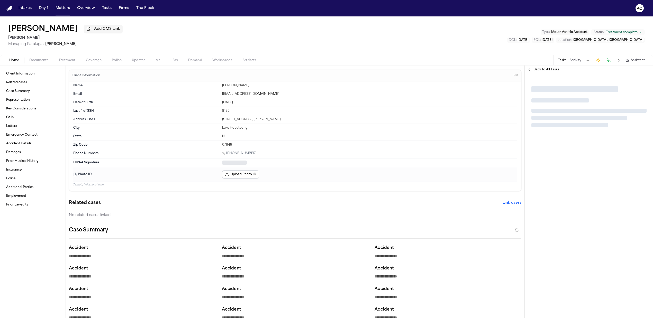
type textarea "*"
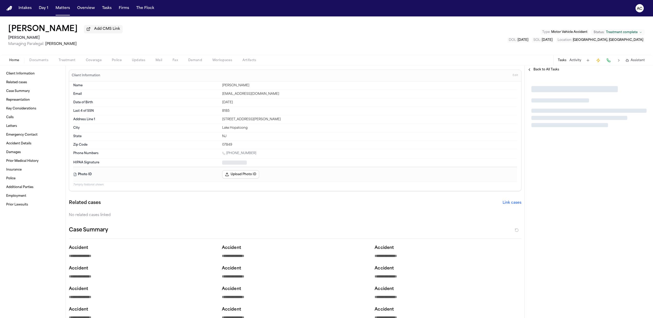
type textarea "*"
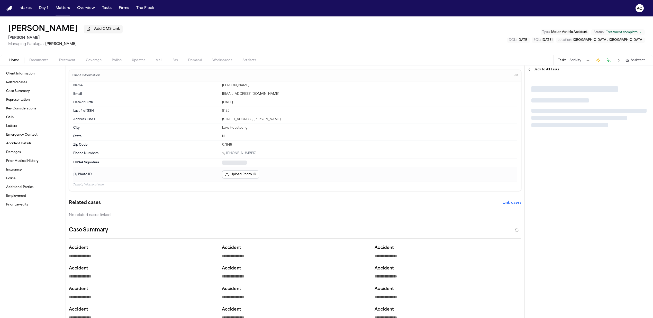
type textarea "*"
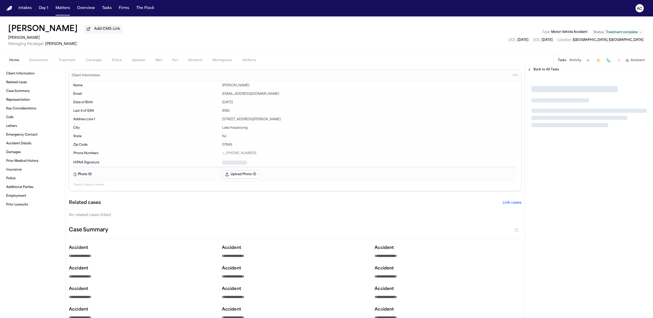
type textarea "*"
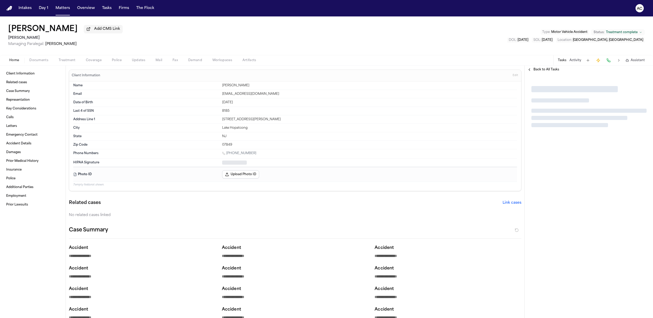
type textarea "*"
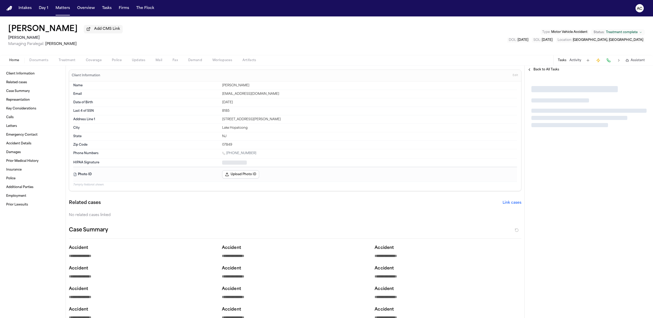
type textarea "*"
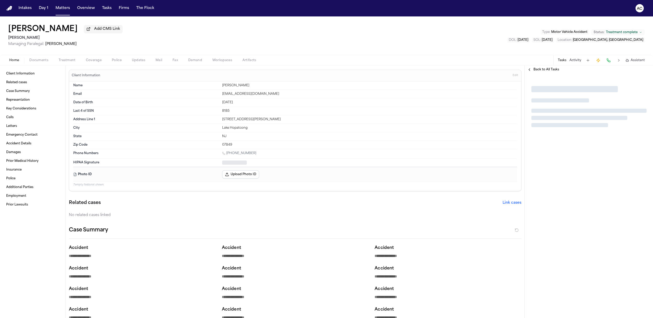
type textarea "*"
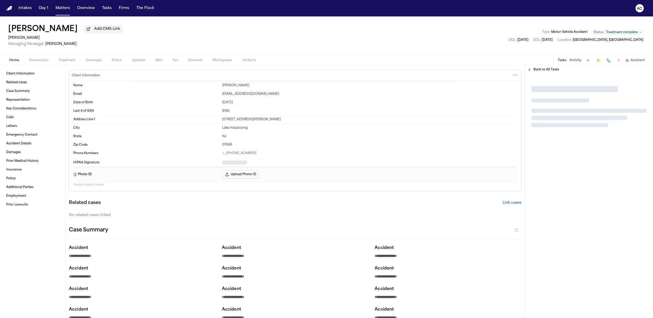
type textarea "*"
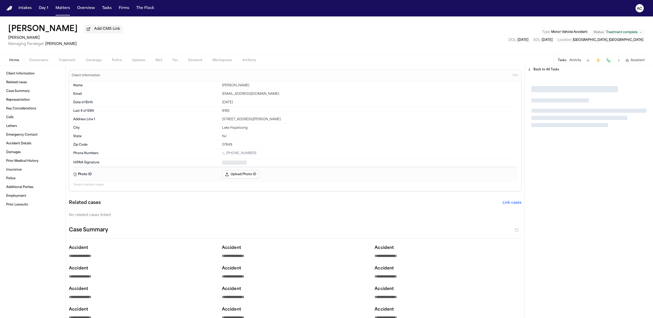
type textarea "*"
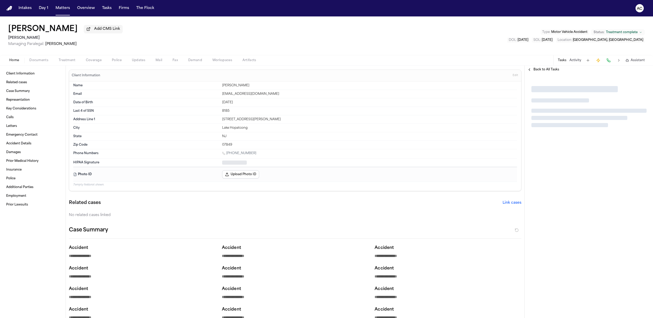
type textarea "*"
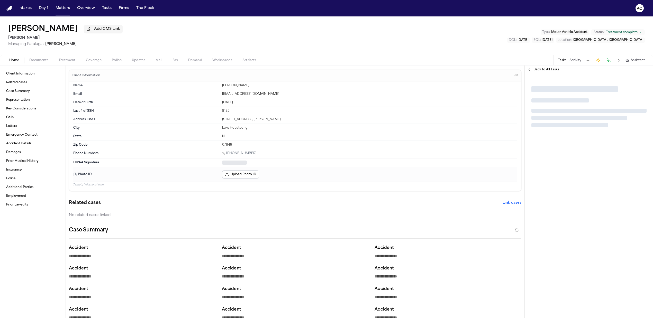
type textarea "*"
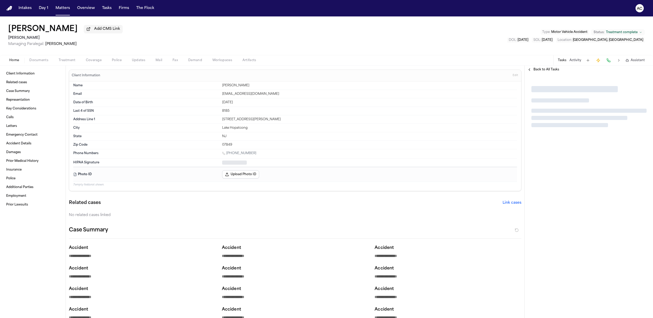
type textarea "*"
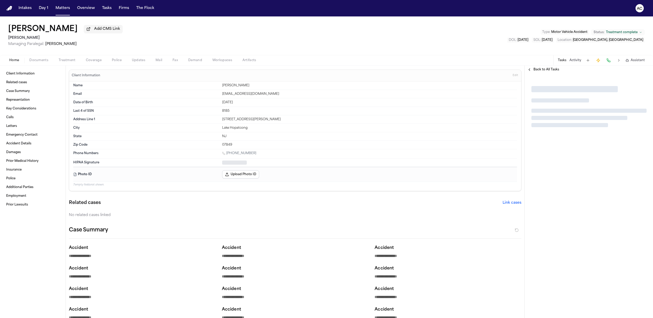
type textarea "*"
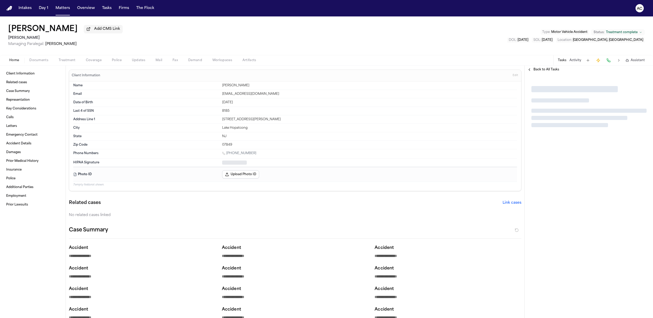
type textarea "*"
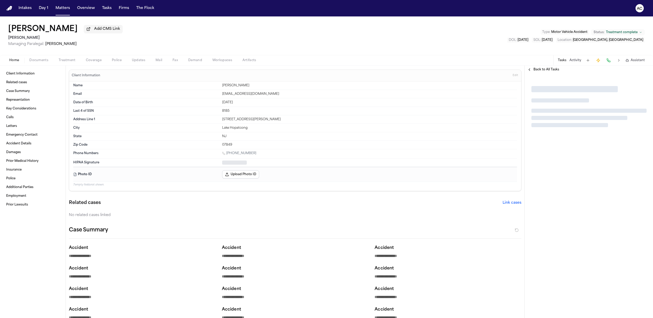
type textarea "*"
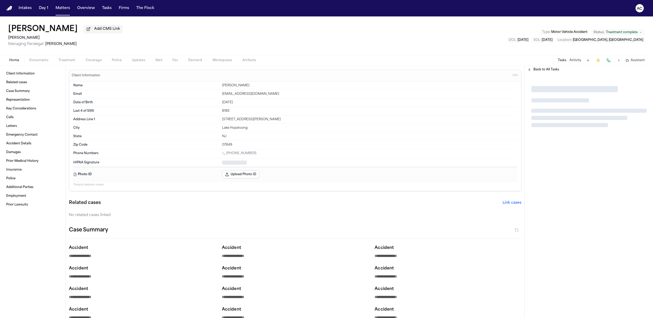
type textarea "*"
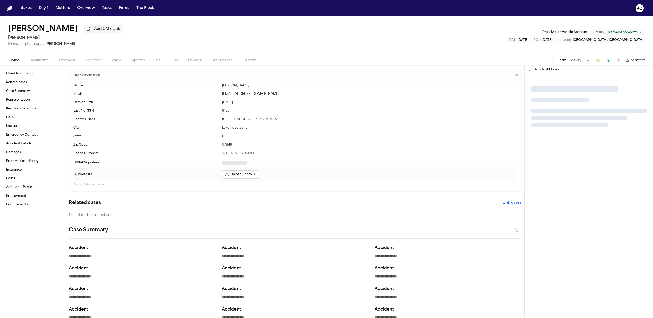
type textarea "*"
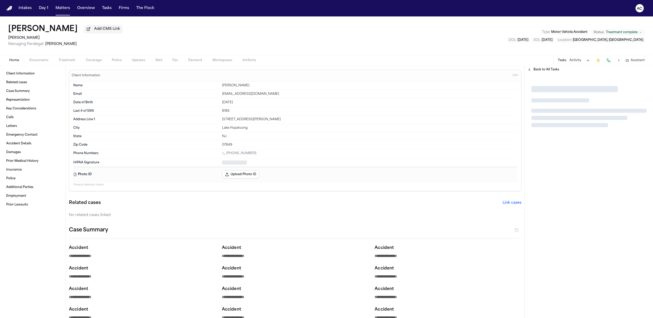
type textarea "*"
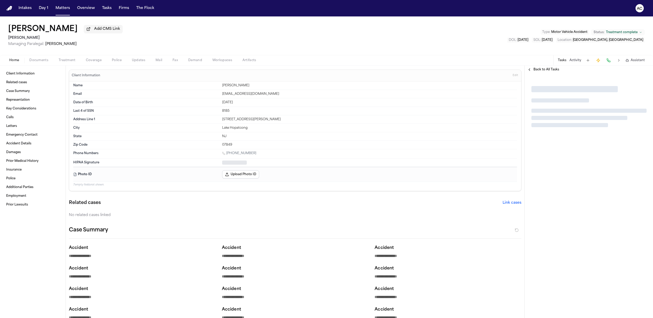
type textarea "*"
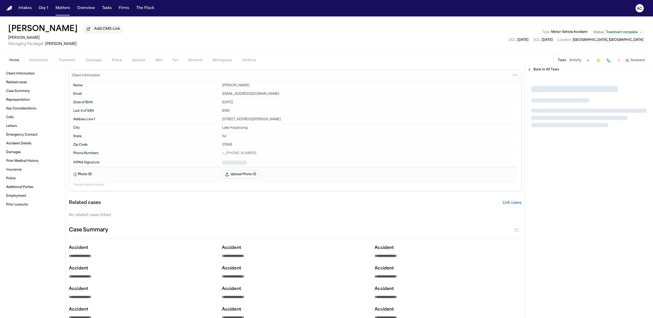
type textarea "*"
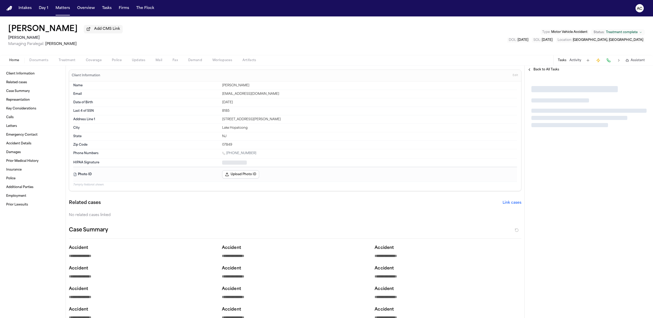
type textarea "*"
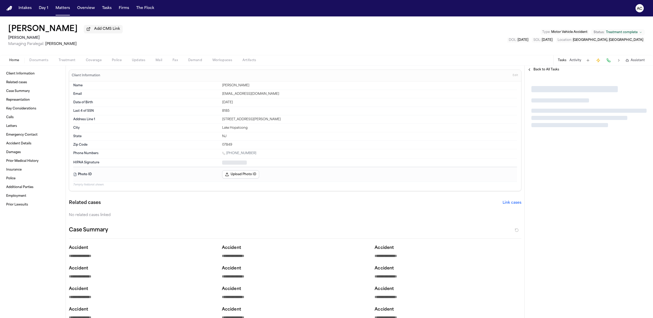
type textarea "*"
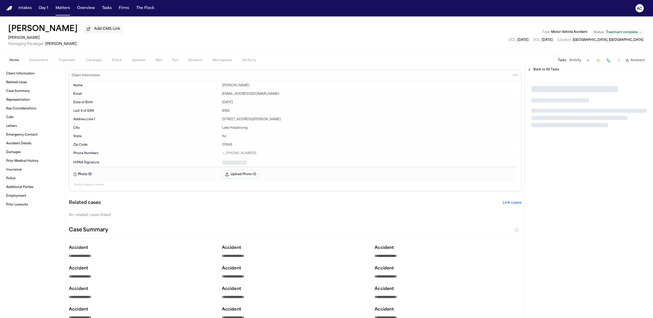
type textarea "*"
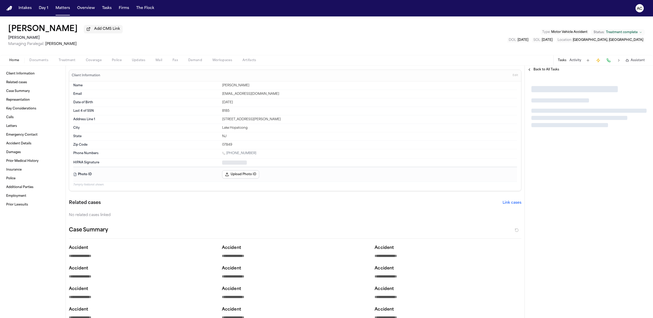
type textarea "*"
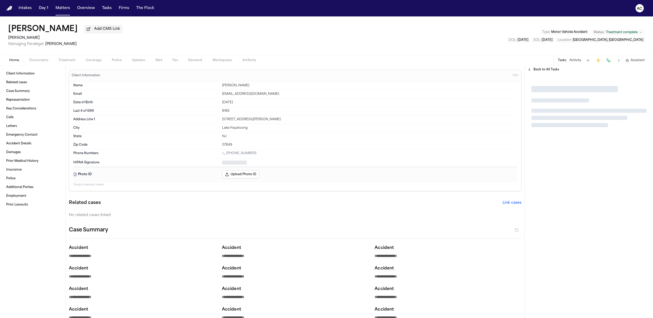
type textarea "*"
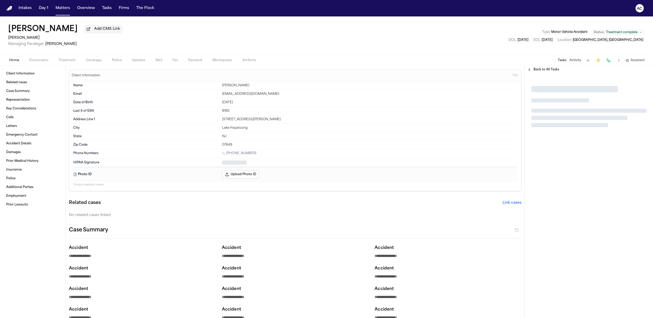
type textarea "*"
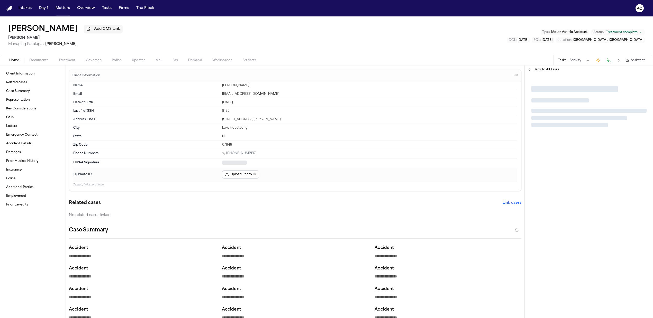
type textarea "*"
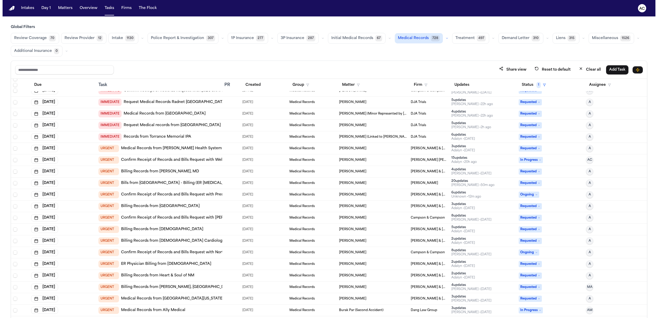
scroll to position [68, 0]
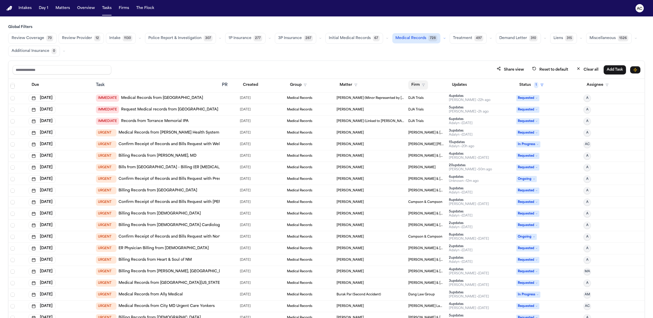
click at [415, 86] on button "Firm" at bounding box center [418, 84] width 20 height 9
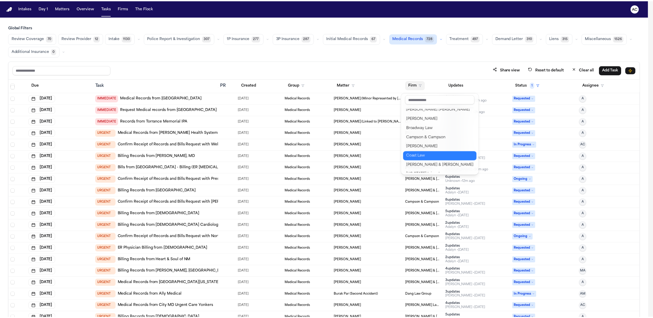
scroll to position [103, 0]
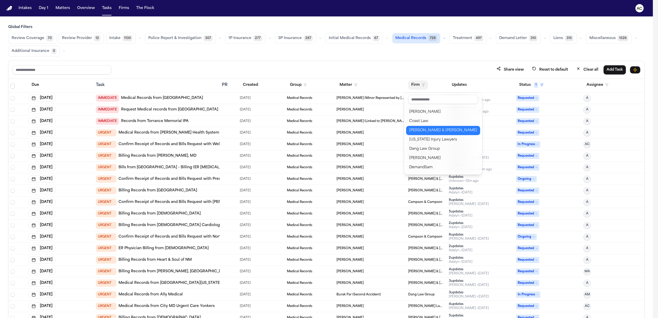
click at [429, 130] on div "[PERSON_NAME] & [PERSON_NAME]" at bounding box center [443, 131] width 68 height 6
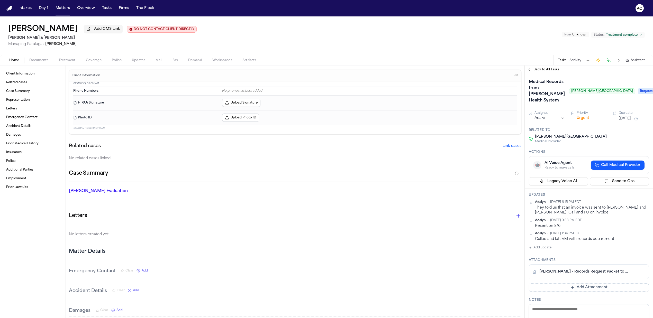
click at [409, 41] on div "[PERSON_NAME] Add CMS Link DO NOT CONTACT CLIENT DIRECTLY DO NOT CONTACT [PERSO…" at bounding box center [326, 35] width 653 height 39
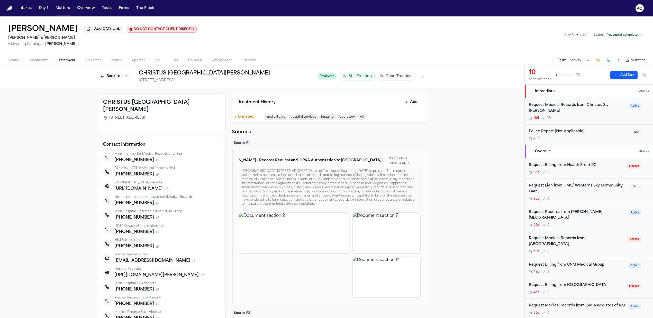
scroll to position [137, 0]
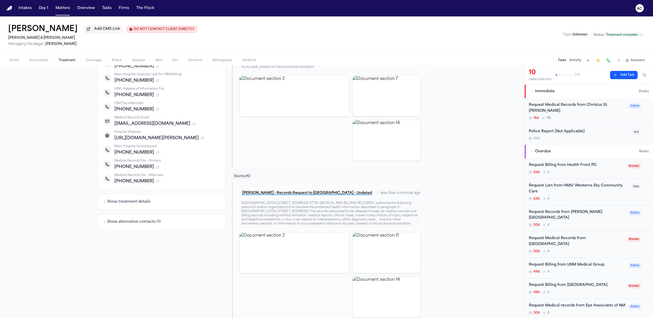
click at [576, 104] on div "Request Medical Records from Christus St. [PERSON_NAME]" at bounding box center [577, 108] width 97 height 12
